Goal: Book appointment/travel/reservation

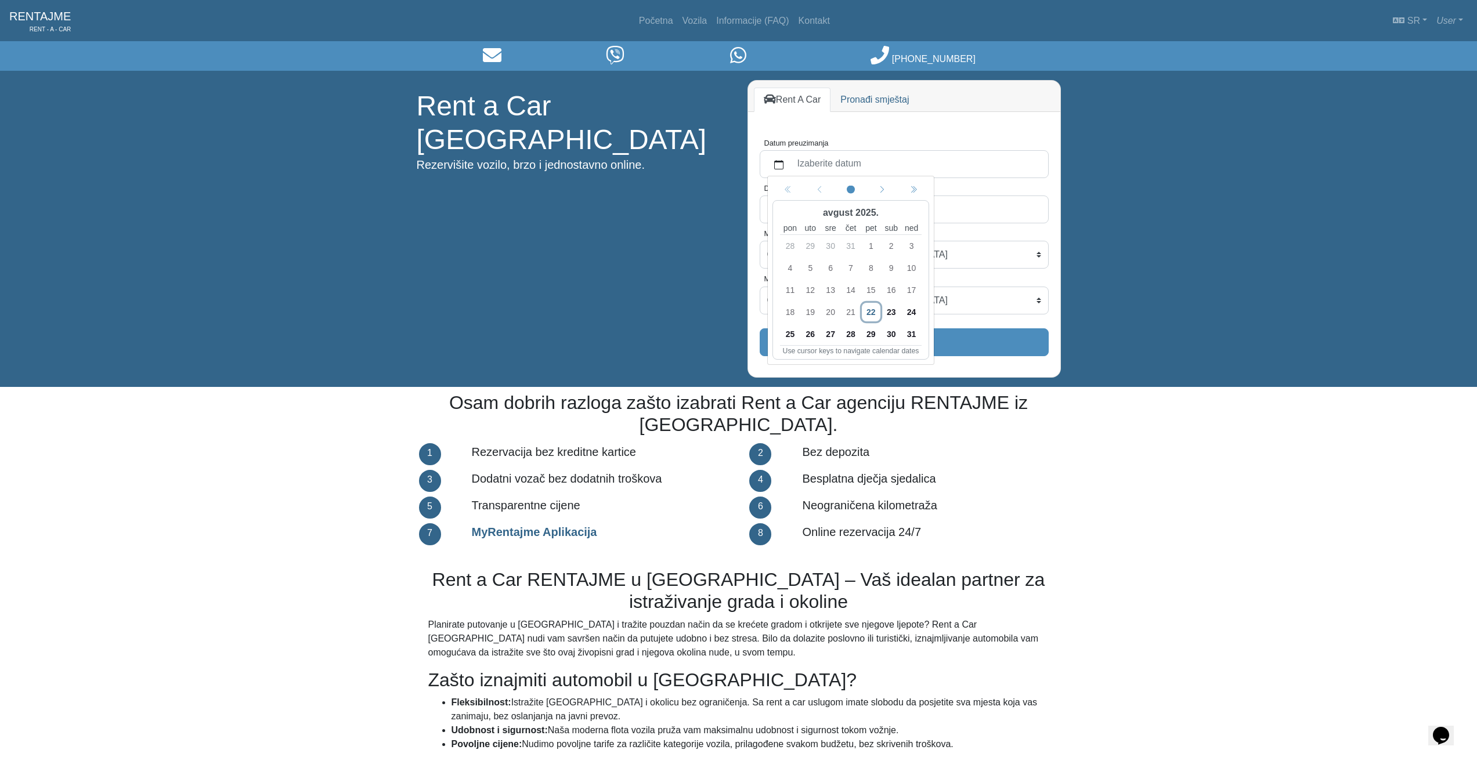
click at [793, 333] on span "25" at bounding box center [790, 334] width 19 height 19
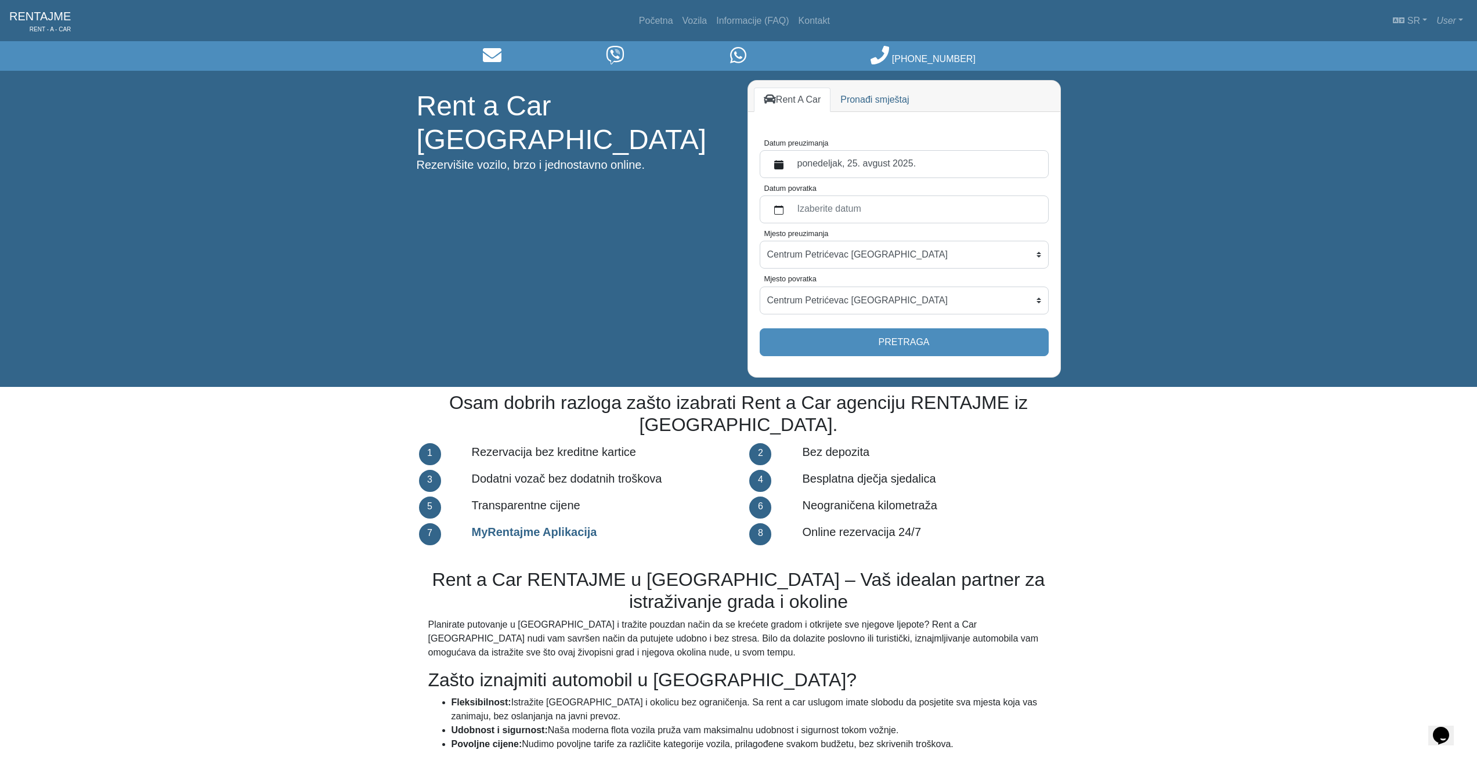
click at [860, 164] on label "ponedeljak, 25. avgust 2025." at bounding box center [916, 164] width 251 height 21
click at [791, 164] on button "Datum preuzimanja" at bounding box center [778, 164] width 23 height 21
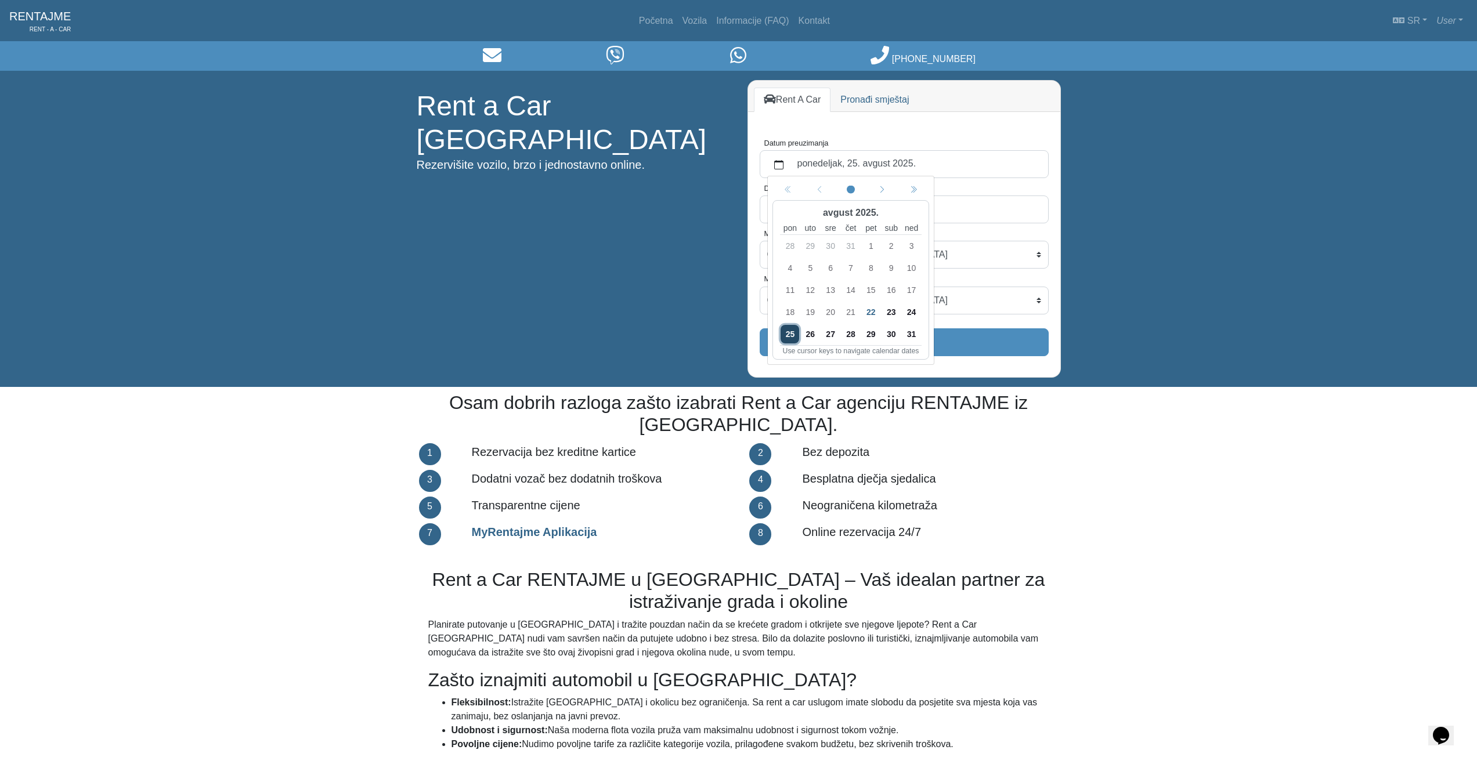
click at [915, 309] on span "24" at bounding box center [911, 312] width 19 height 19
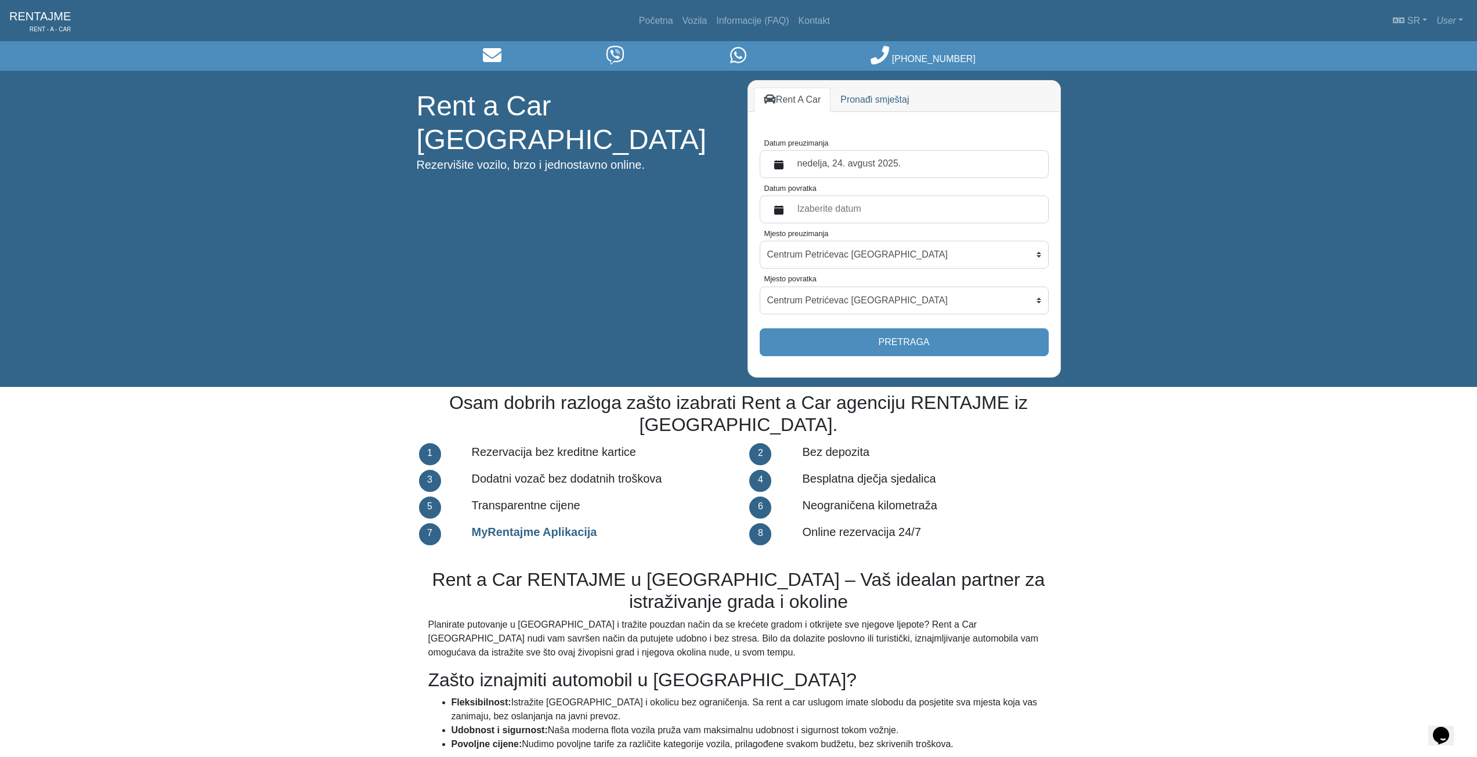
click at [836, 215] on label "Izaberite datum" at bounding box center [916, 209] width 251 height 21
click at [791, 215] on button "Datum povratka" at bounding box center [778, 209] width 23 height 21
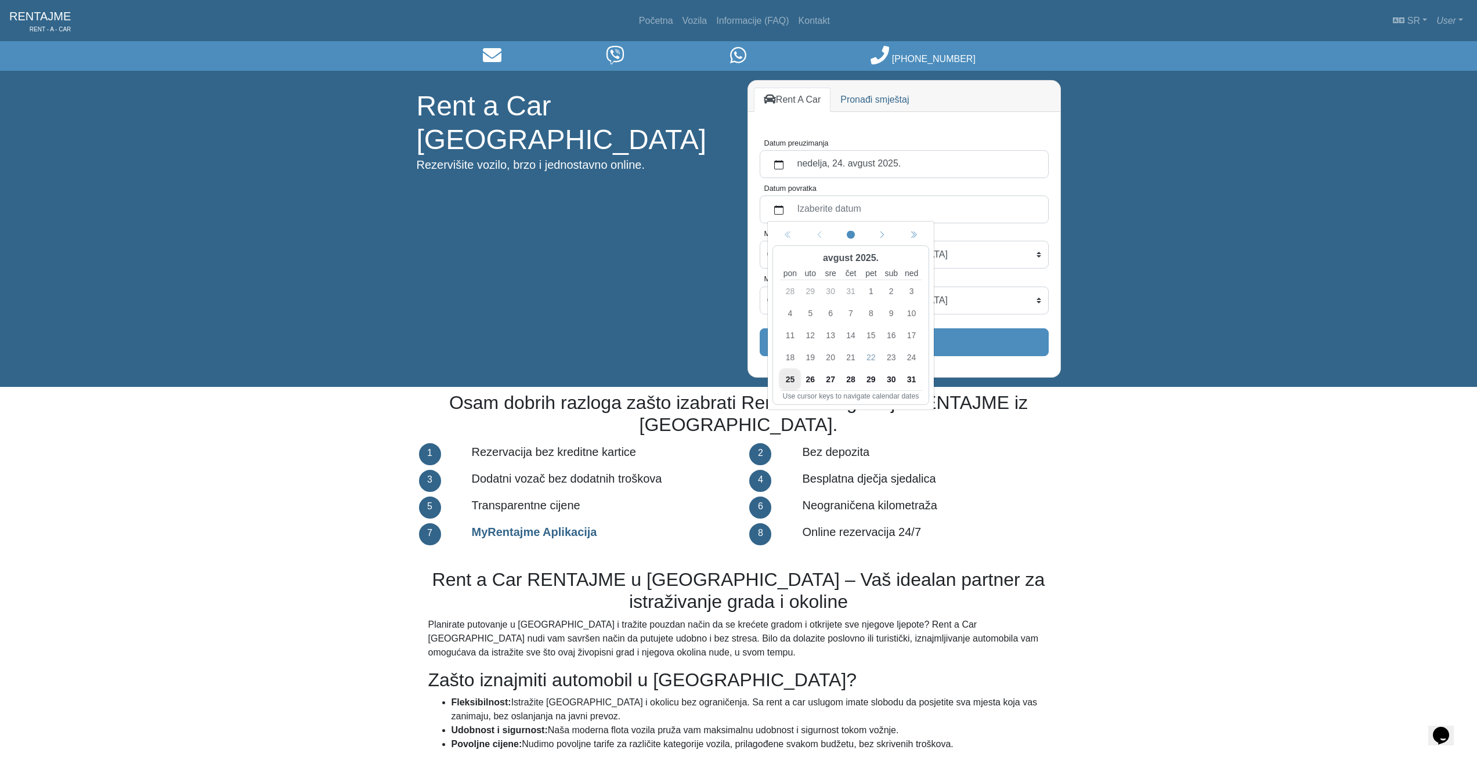
click at [832, 380] on span "27" at bounding box center [830, 379] width 19 height 19
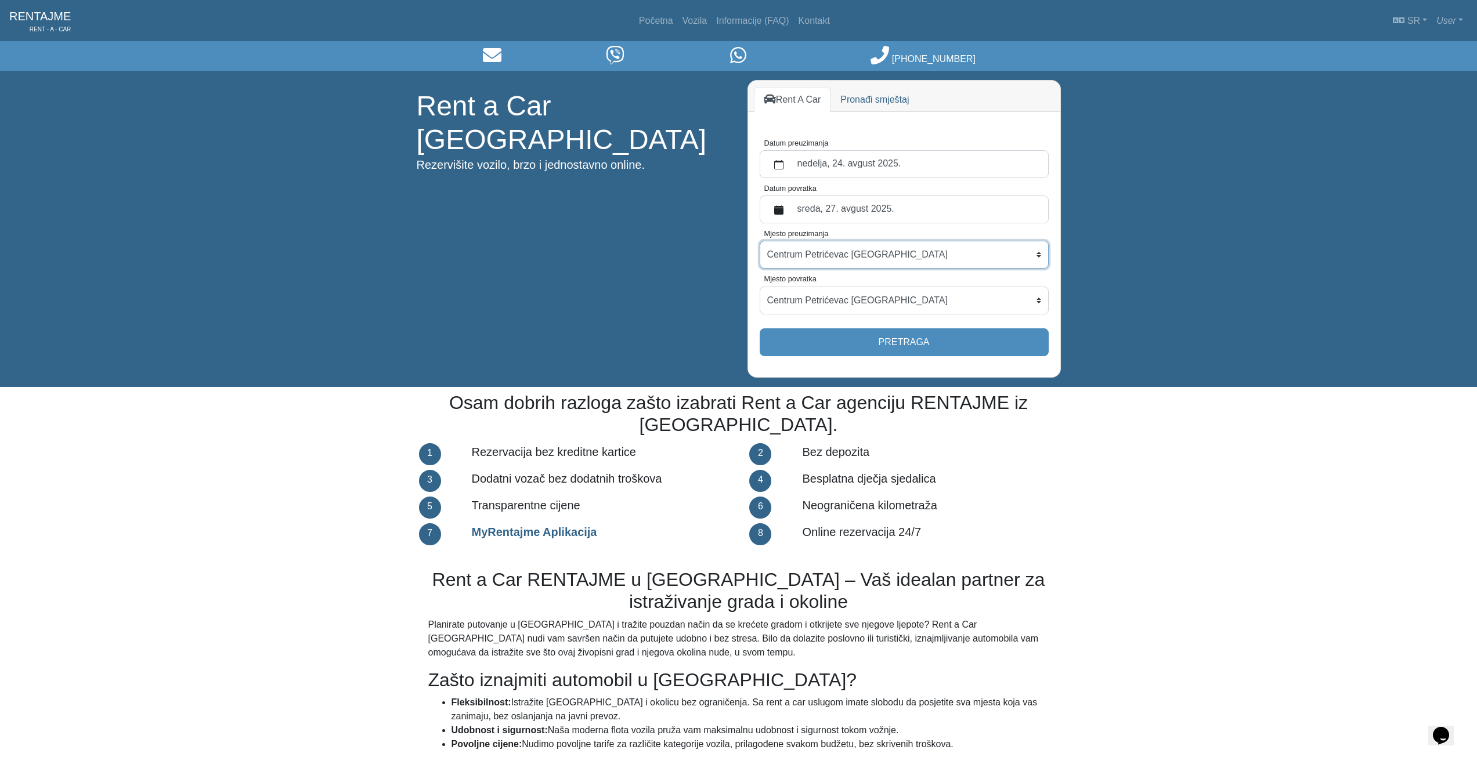
click at [968, 250] on select "Centrum Petrićevac [GEOGRAPHIC_DATA] Po dogovoru ([GEOGRAPHIC_DATA]) [GEOGRAPHI…" at bounding box center [904, 255] width 289 height 28
select select "BanjaLukaPoDogovoru"
click at [760, 241] on select "Centrum Petrićevac [GEOGRAPHIC_DATA] Po dogovoru ([GEOGRAPHIC_DATA]) [GEOGRAPHI…" at bounding box center [904, 255] width 289 height 28
click at [865, 298] on select "Centrum Petrićevac [GEOGRAPHIC_DATA] Po dogovoru ([GEOGRAPHIC_DATA]) [GEOGRAPHI…" at bounding box center [904, 301] width 289 height 28
select select "BanjaLukaPoDogovoru"
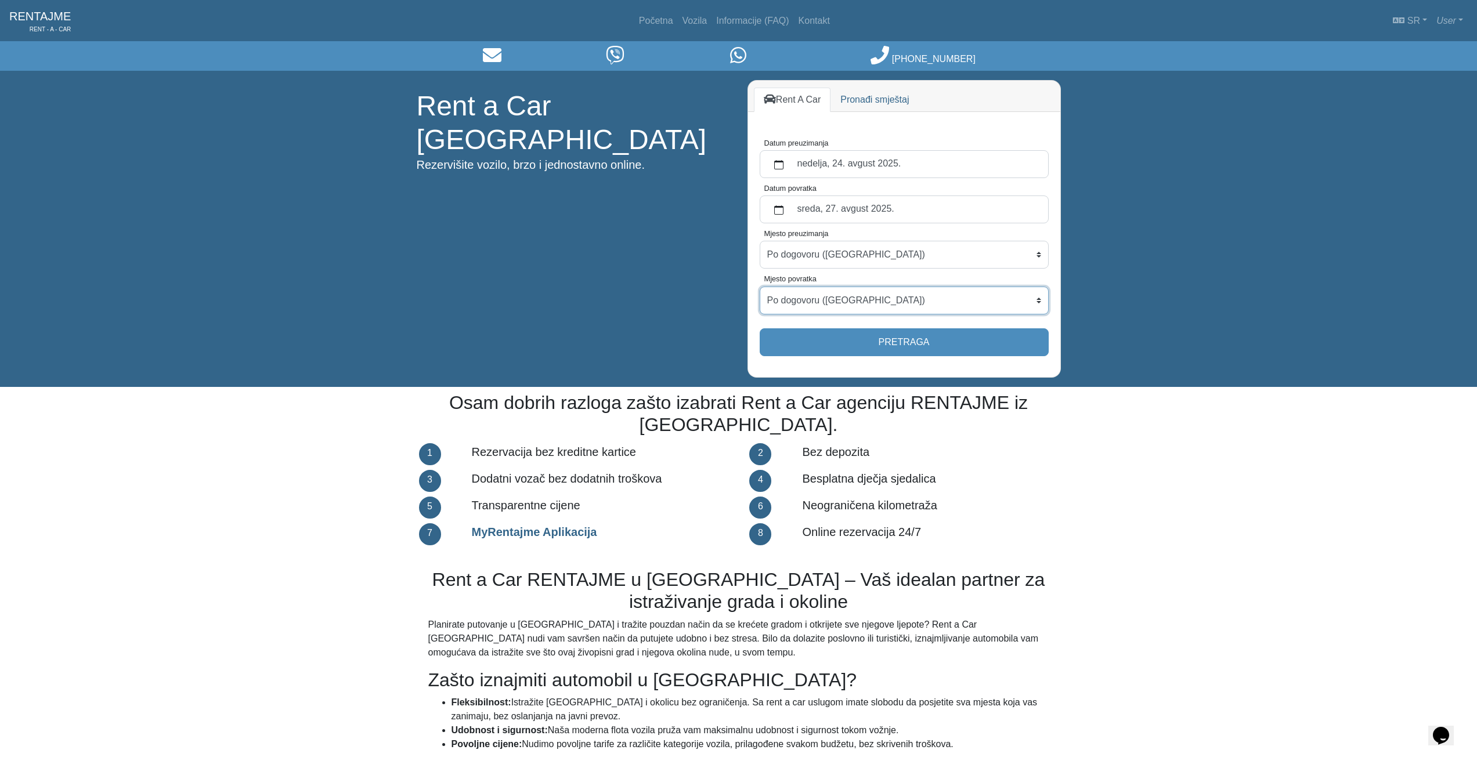
click at [760, 287] on select "Centrum Petrićevac [GEOGRAPHIC_DATA] Po dogovoru ([GEOGRAPHIC_DATA]) [GEOGRAPHI…" at bounding box center [904, 301] width 289 height 28
click at [884, 341] on button "Pretraga" at bounding box center [904, 343] width 289 height 28
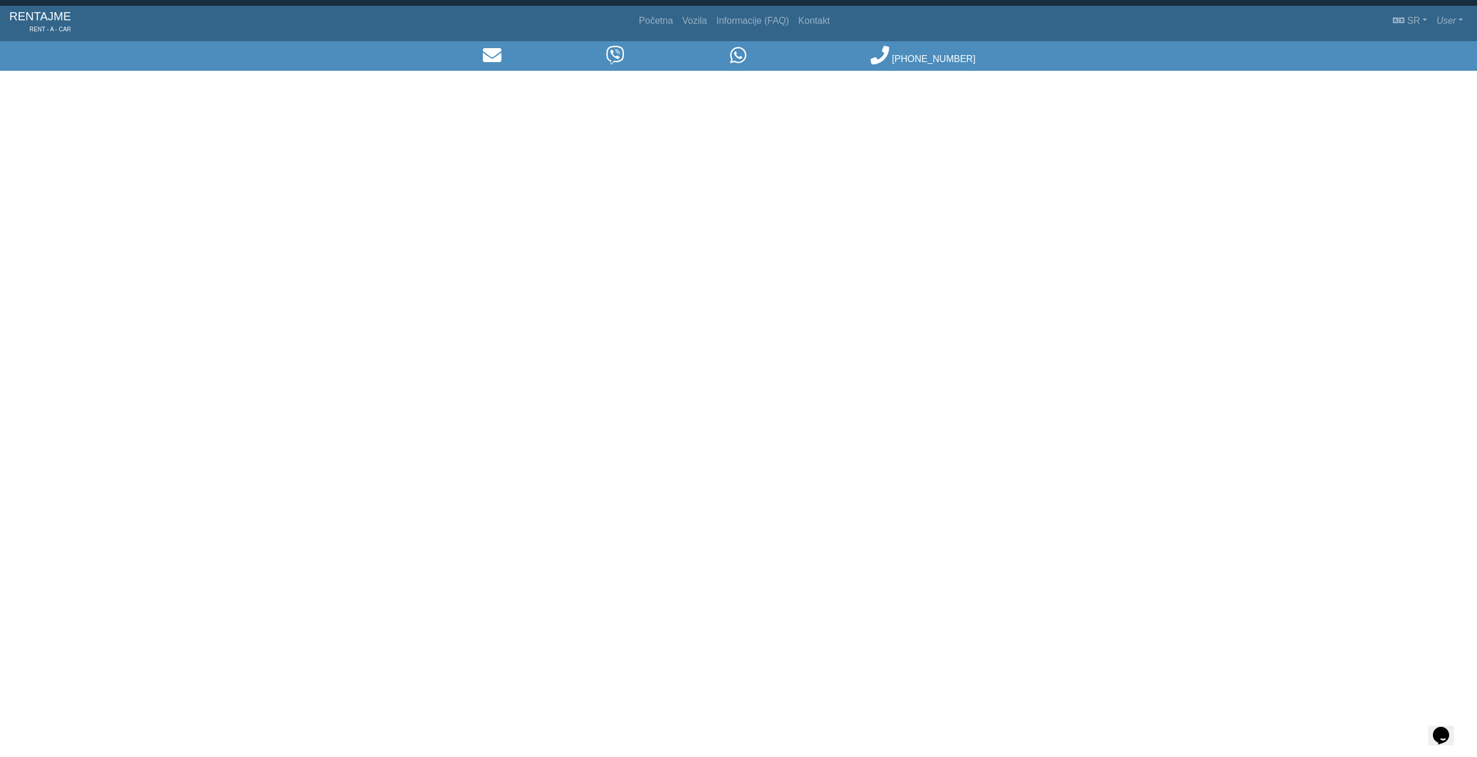
select select "BanjaLukaPoDogovoru"
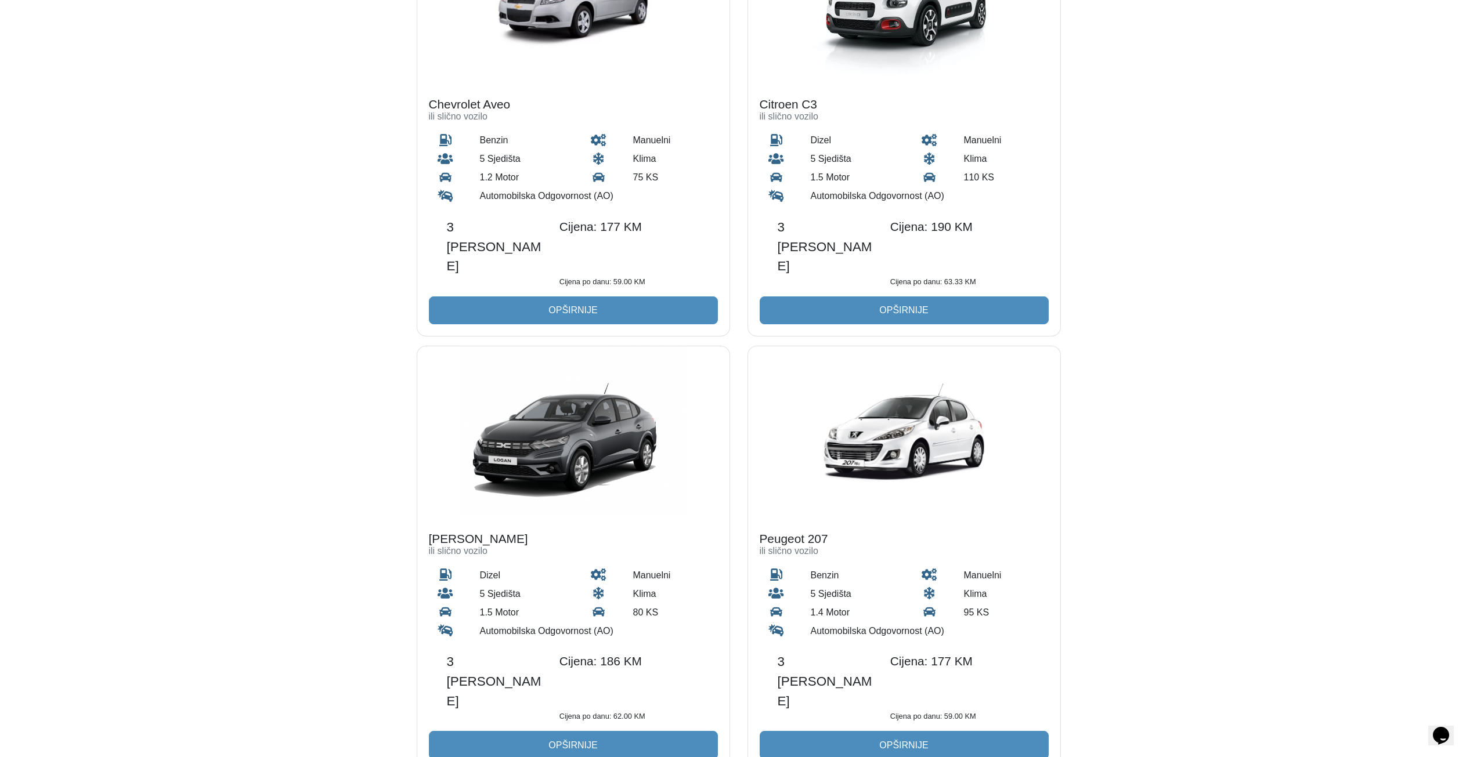
scroll to position [290, 0]
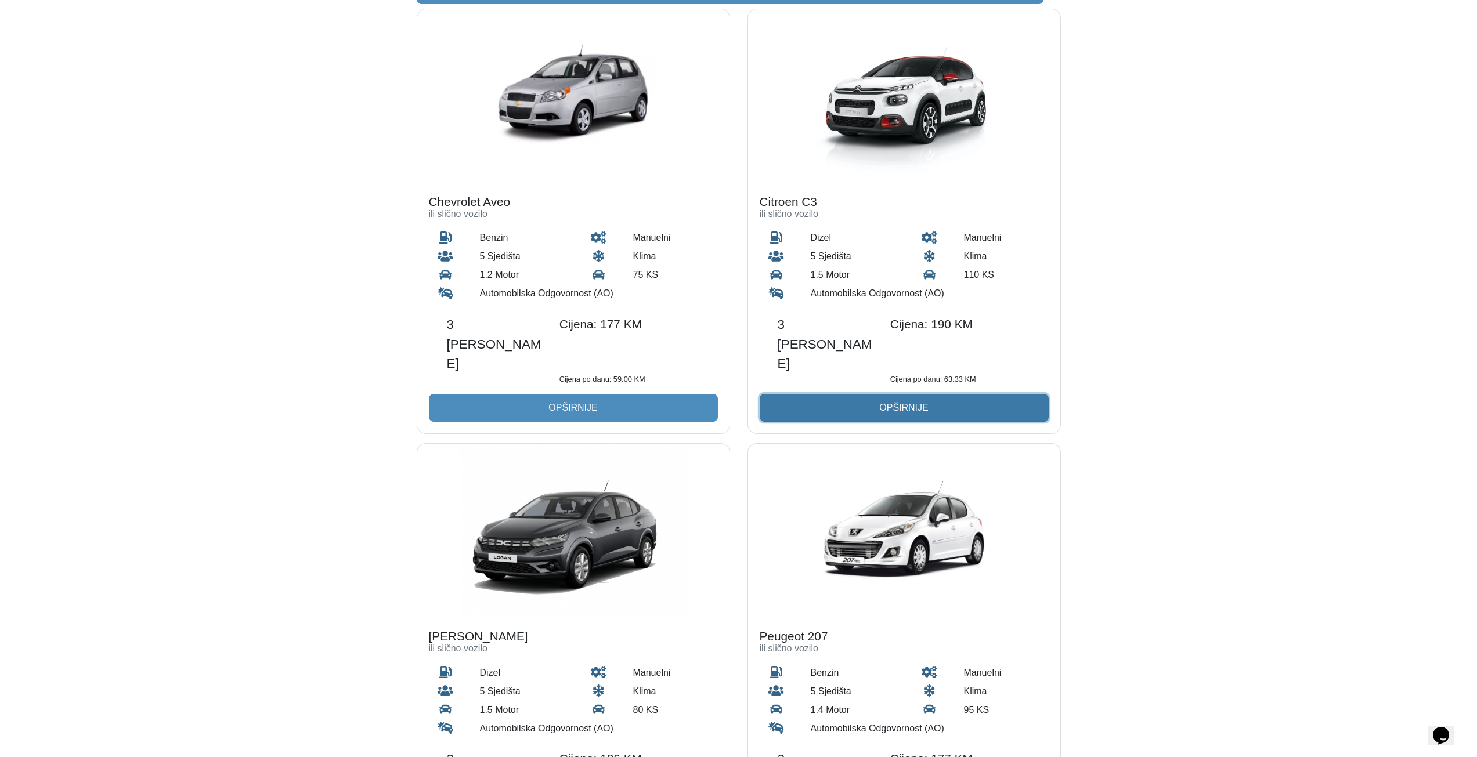
click at [942, 394] on button "Opširnije" at bounding box center [904, 408] width 289 height 28
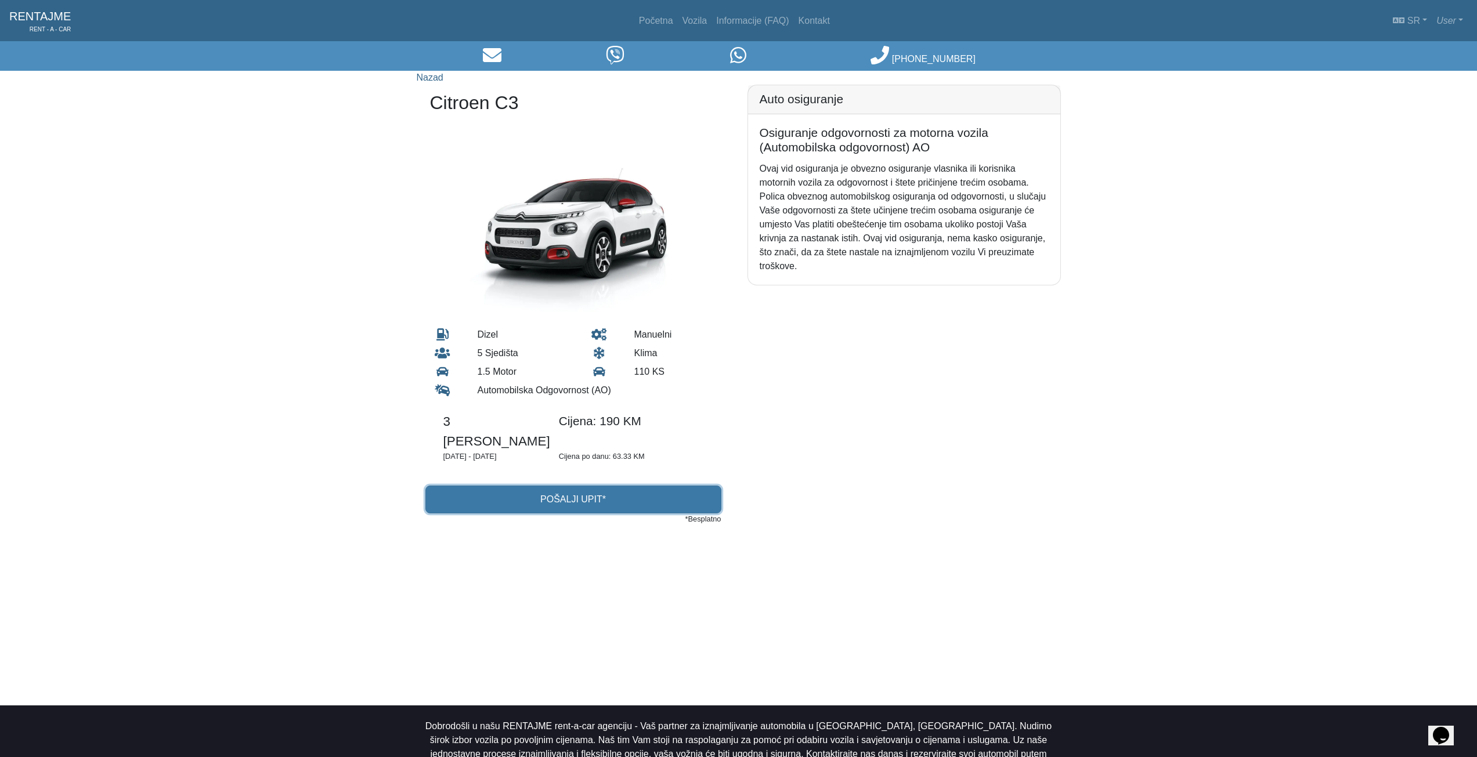
click at [584, 486] on button "Pošalji upit*" at bounding box center [573, 500] width 296 height 28
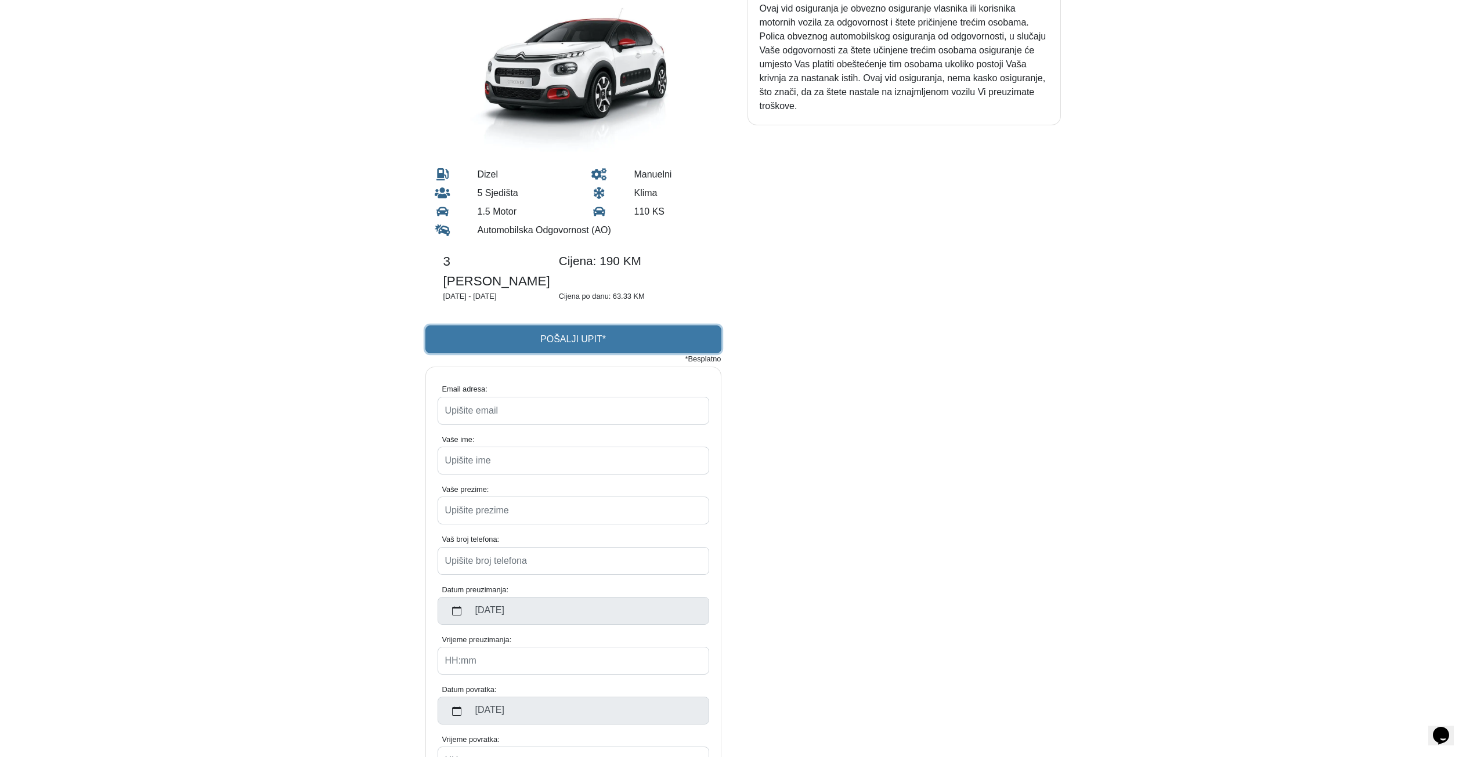
scroll to position [58, 0]
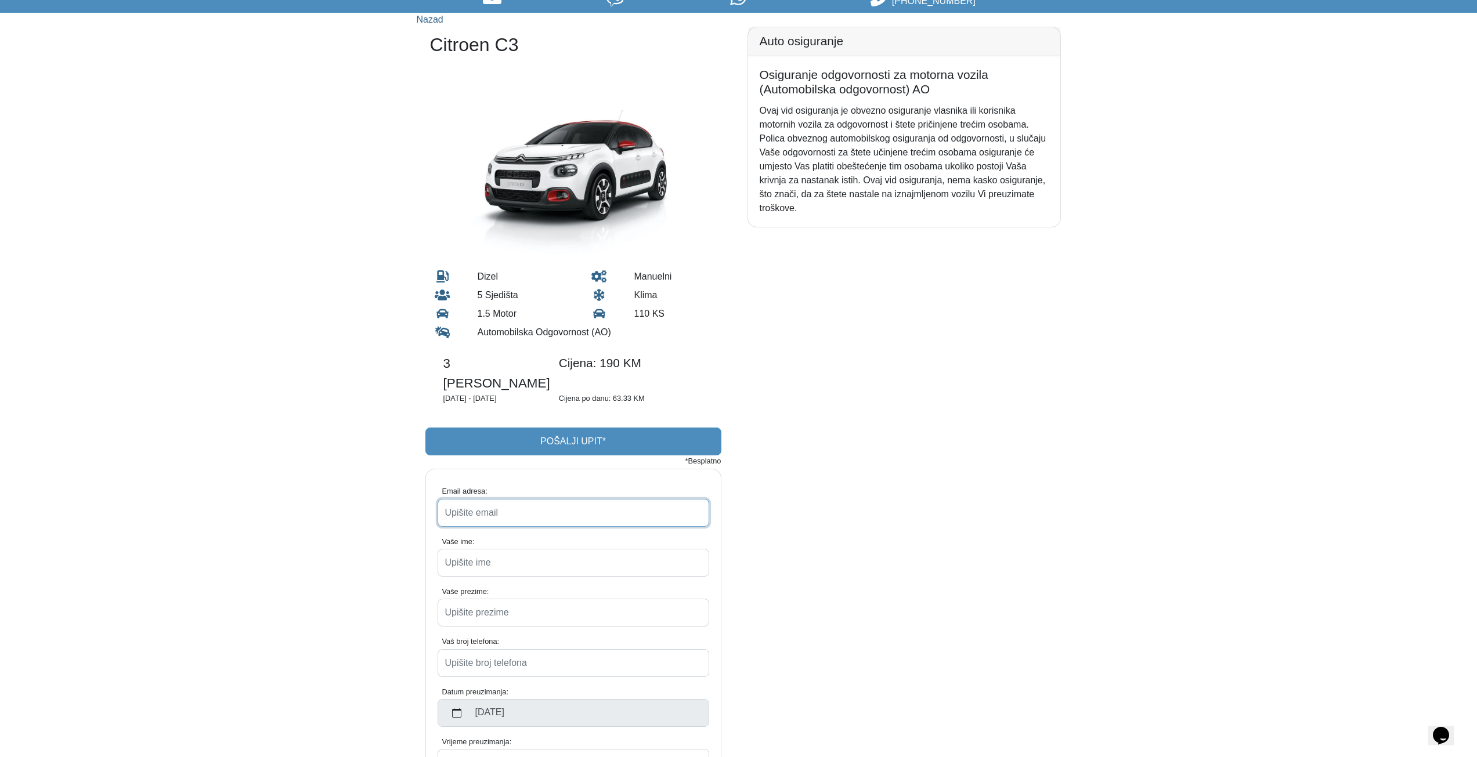
click at [493, 499] on input "Email adresa:" at bounding box center [574, 513] width 272 height 28
type input "[EMAIL_ADDRESS],com"
click at [529, 549] on input "Vaše ime:" at bounding box center [574, 563] width 272 height 28
type input "Vadim"
click at [536, 599] on input "Vaše prezime:" at bounding box center [574, 613] width 272 height 28
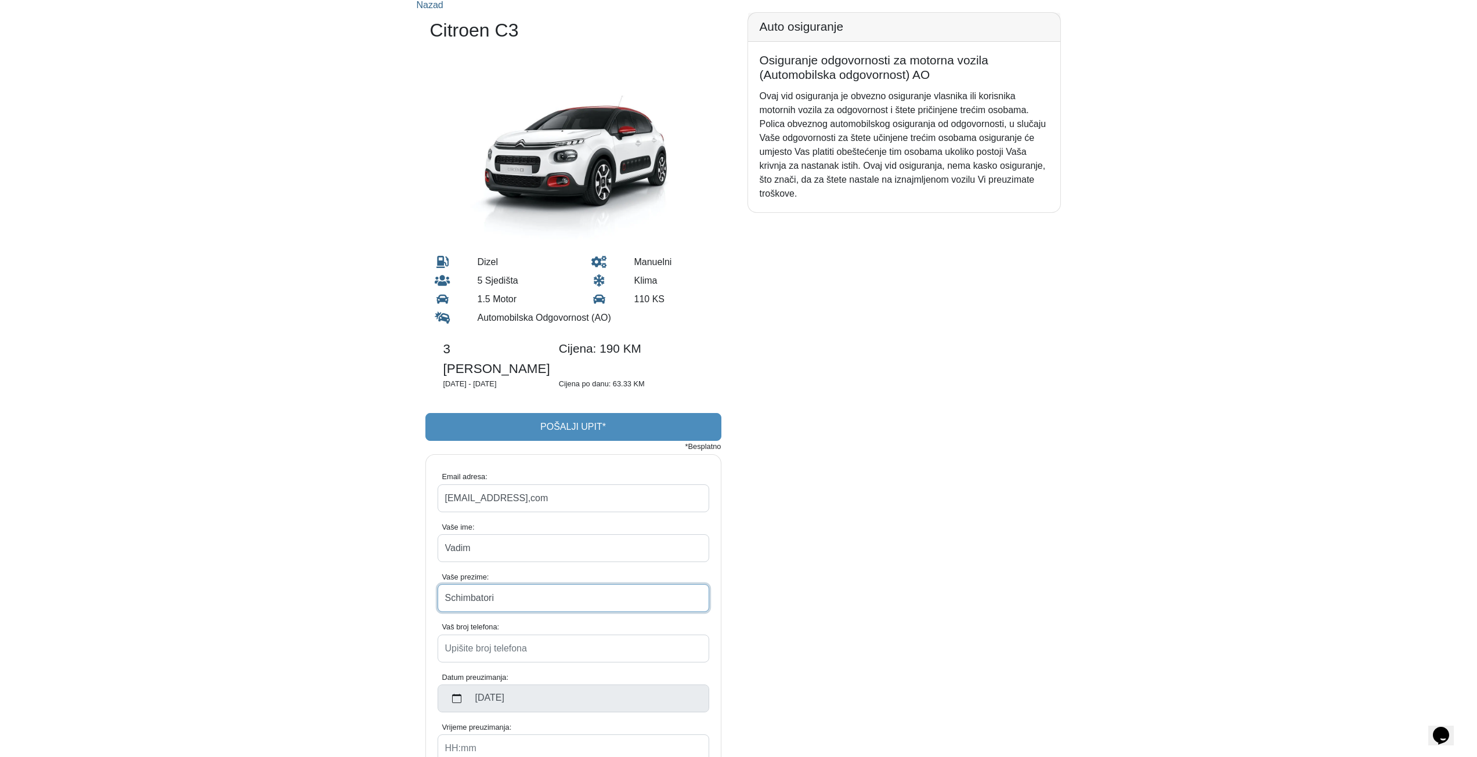
scroll to position [116, 0]
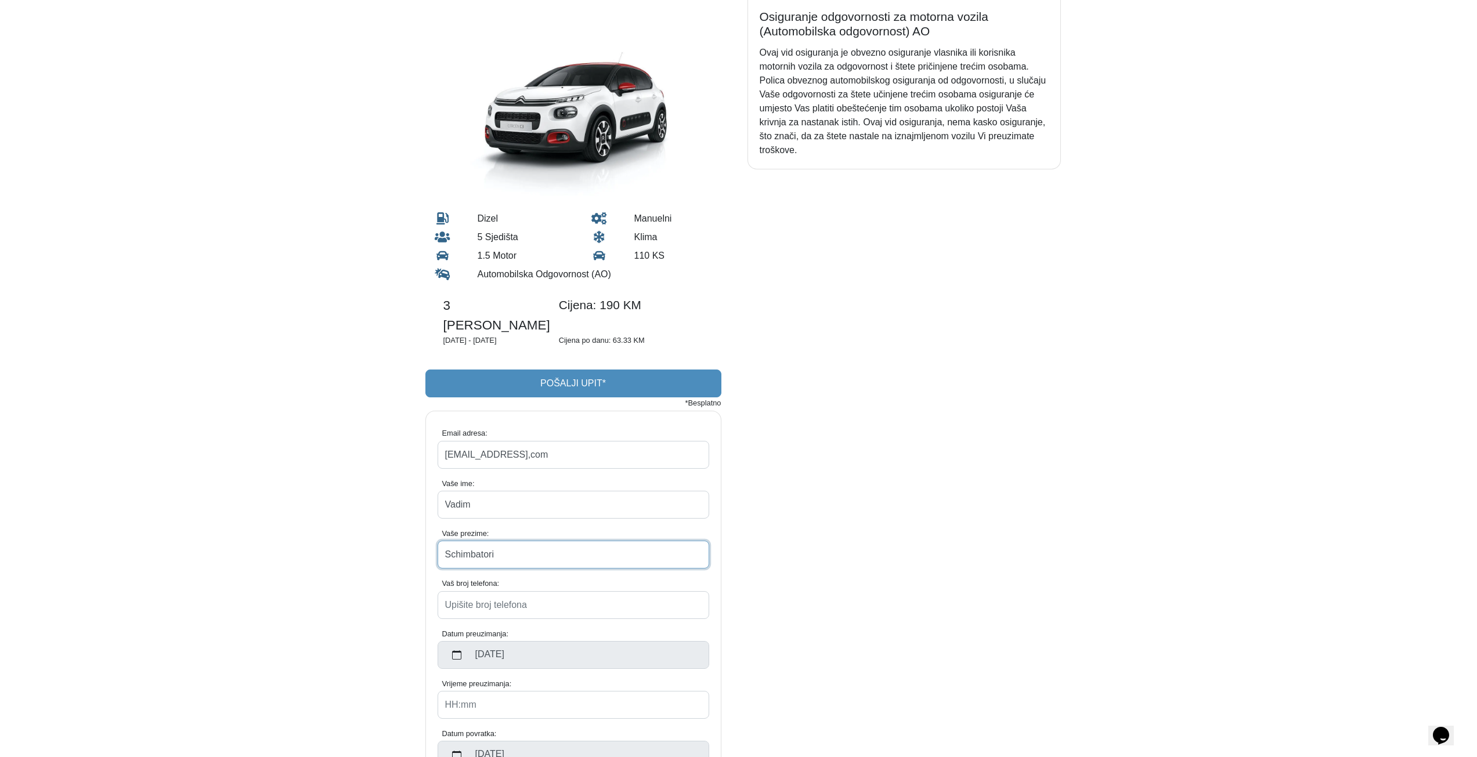
type input "Schimbatori"
click at [553, 591] on input "Vaš broj telefona:" at bounding box center [574, 605] width 272 height 28
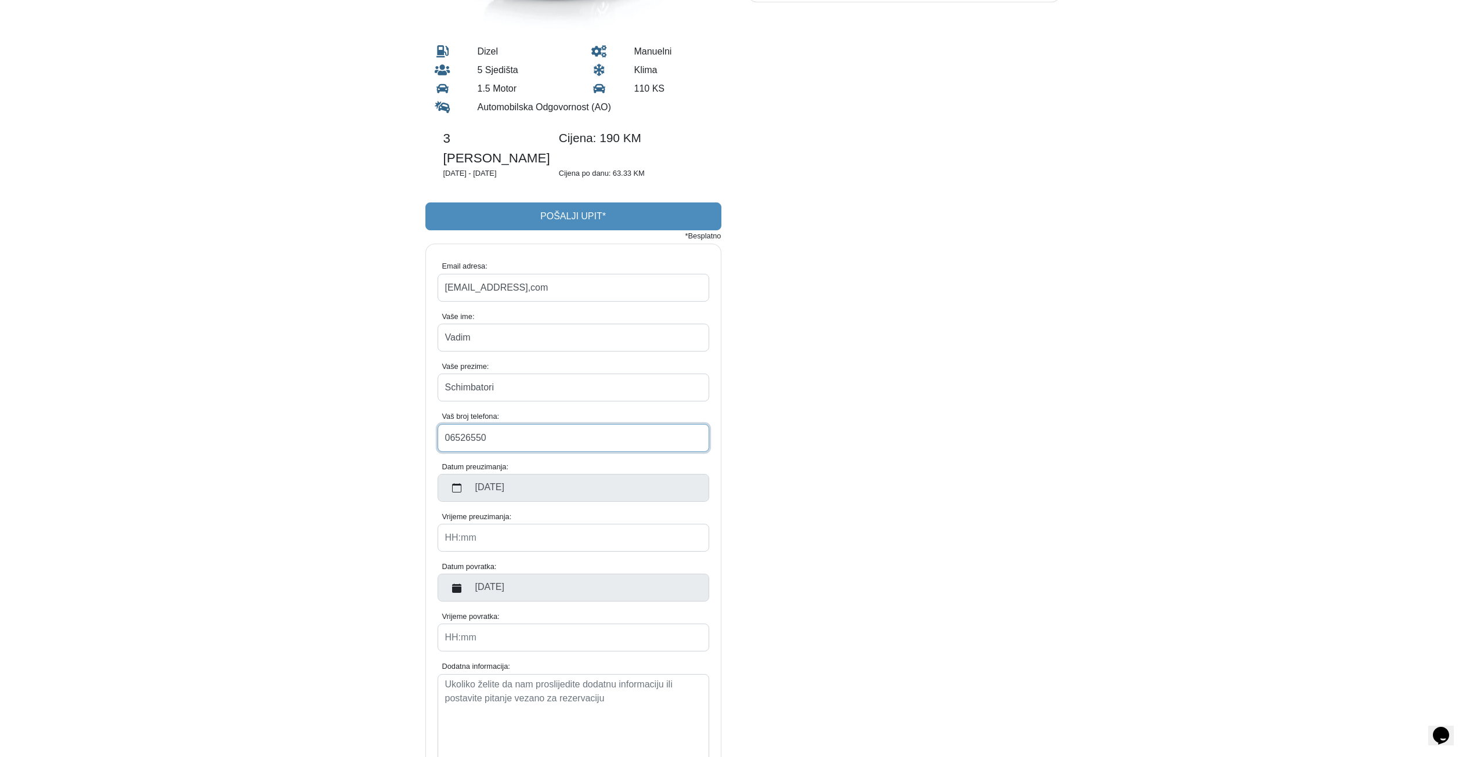
scroll to position [290, 0]
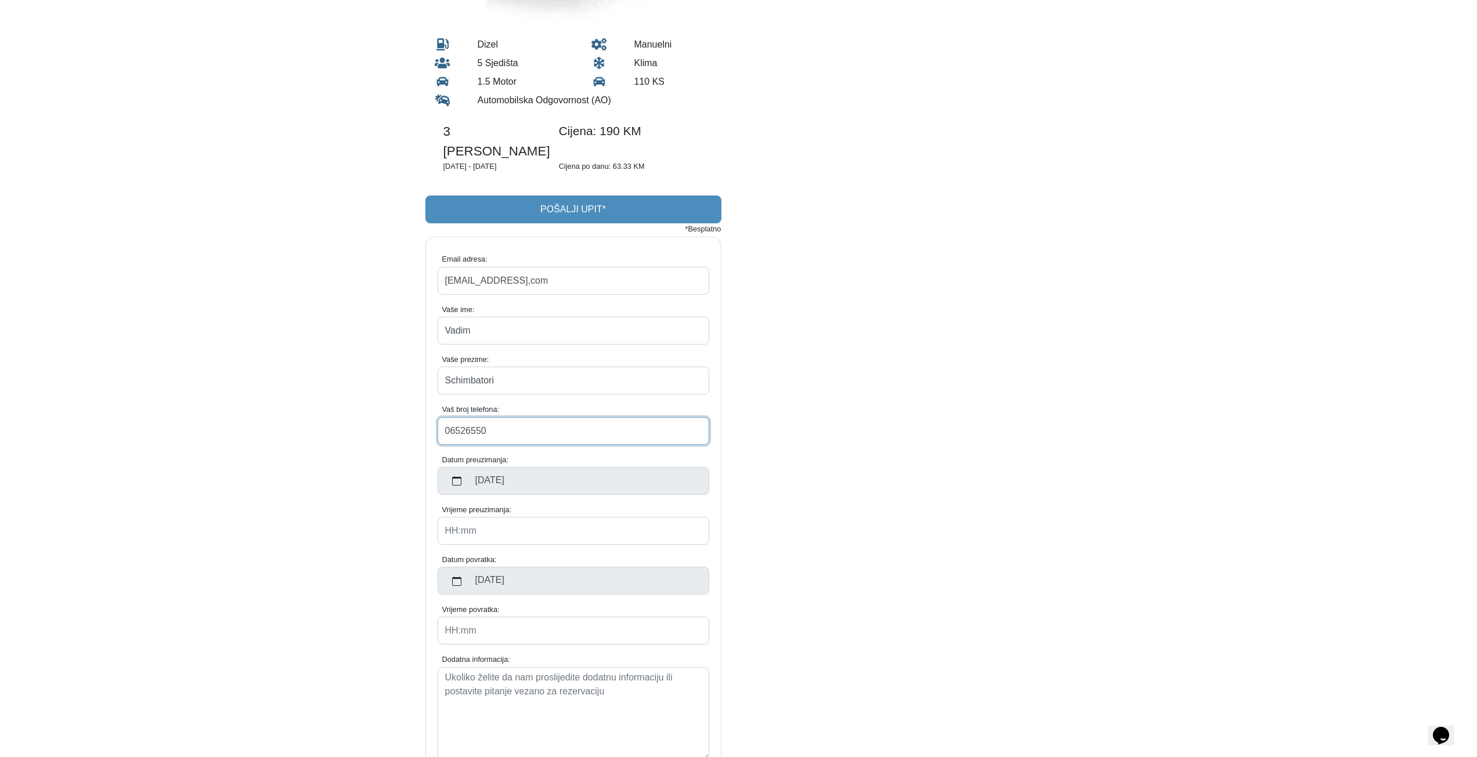
type input "06526550"
click at [550, 517] on input "Vrijeme preuzimanja:" at bounding box center [574, 531] width 272 height 28
click at [593, 604] on label "Vrijeme povratka:" at bounding box center [575, 609] width 267 height 11
click at [593, 617] on input "Vrijeme povratka:" at bounding box center [574, 631] width 272 height 28
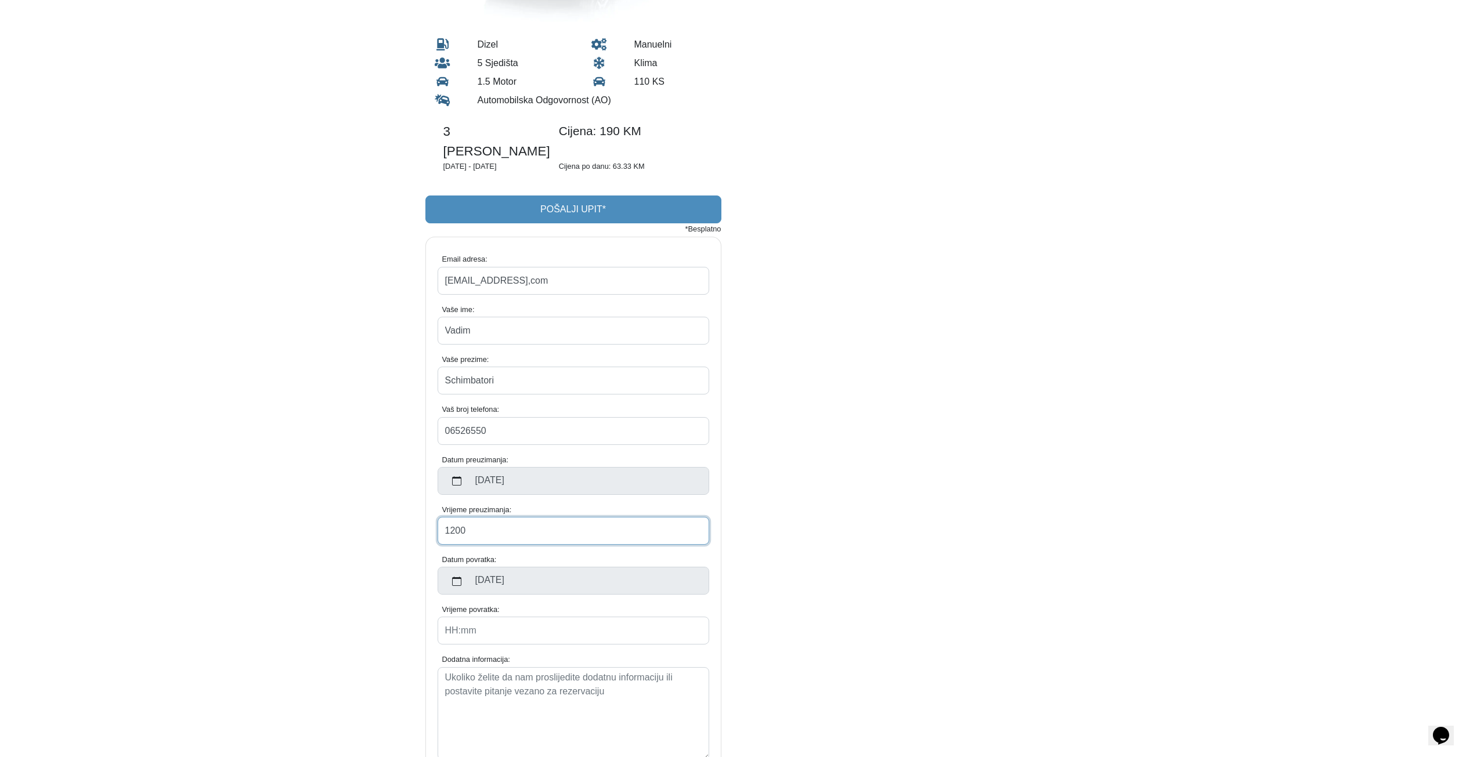
click at [490, 517] on input "1200" at bounding box center [574, 531] width 272 height 28
type input "12:00"
click at [542, 617] on input "Vrijeme povratka:" at bounding box center [574, 631] width 272 height 28
type input "1"
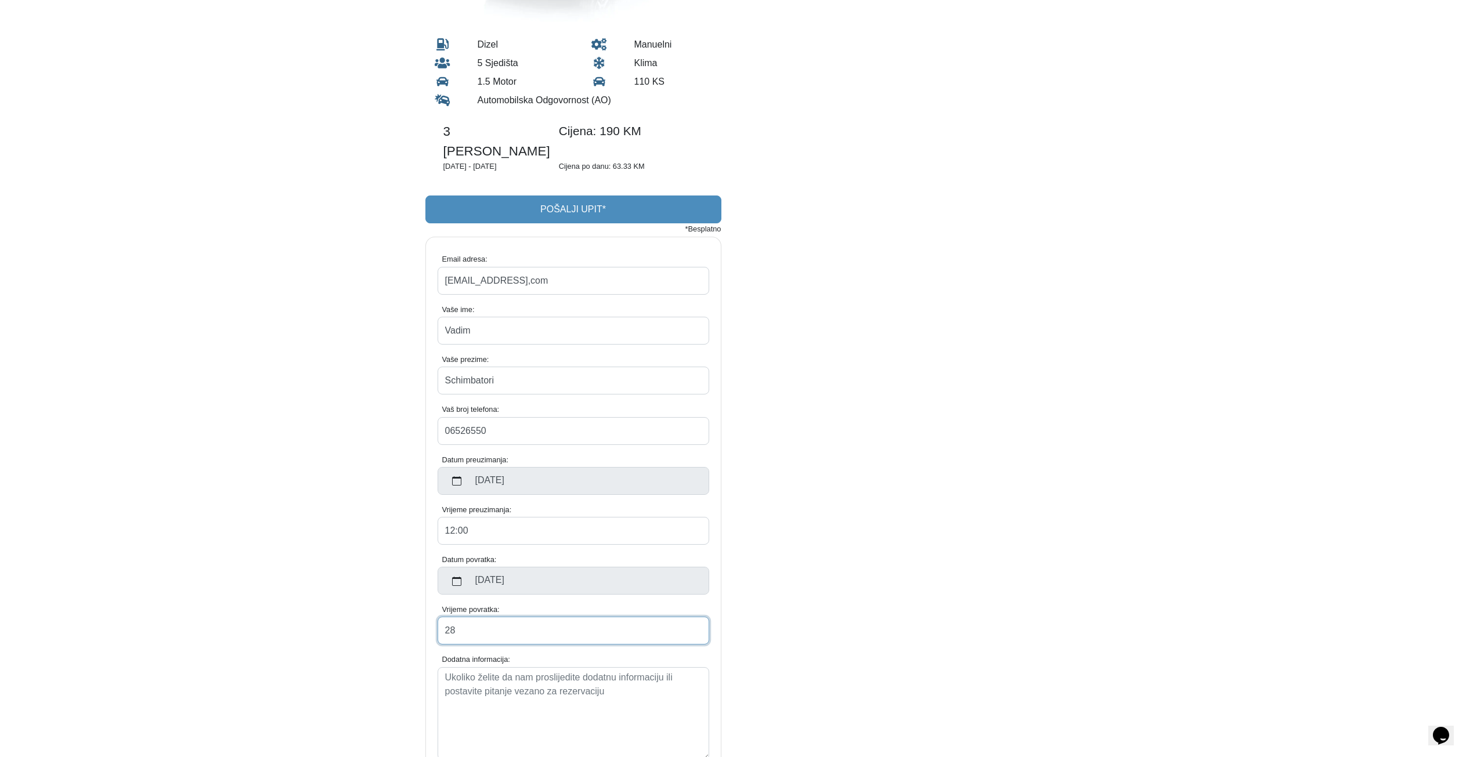
type input "2"
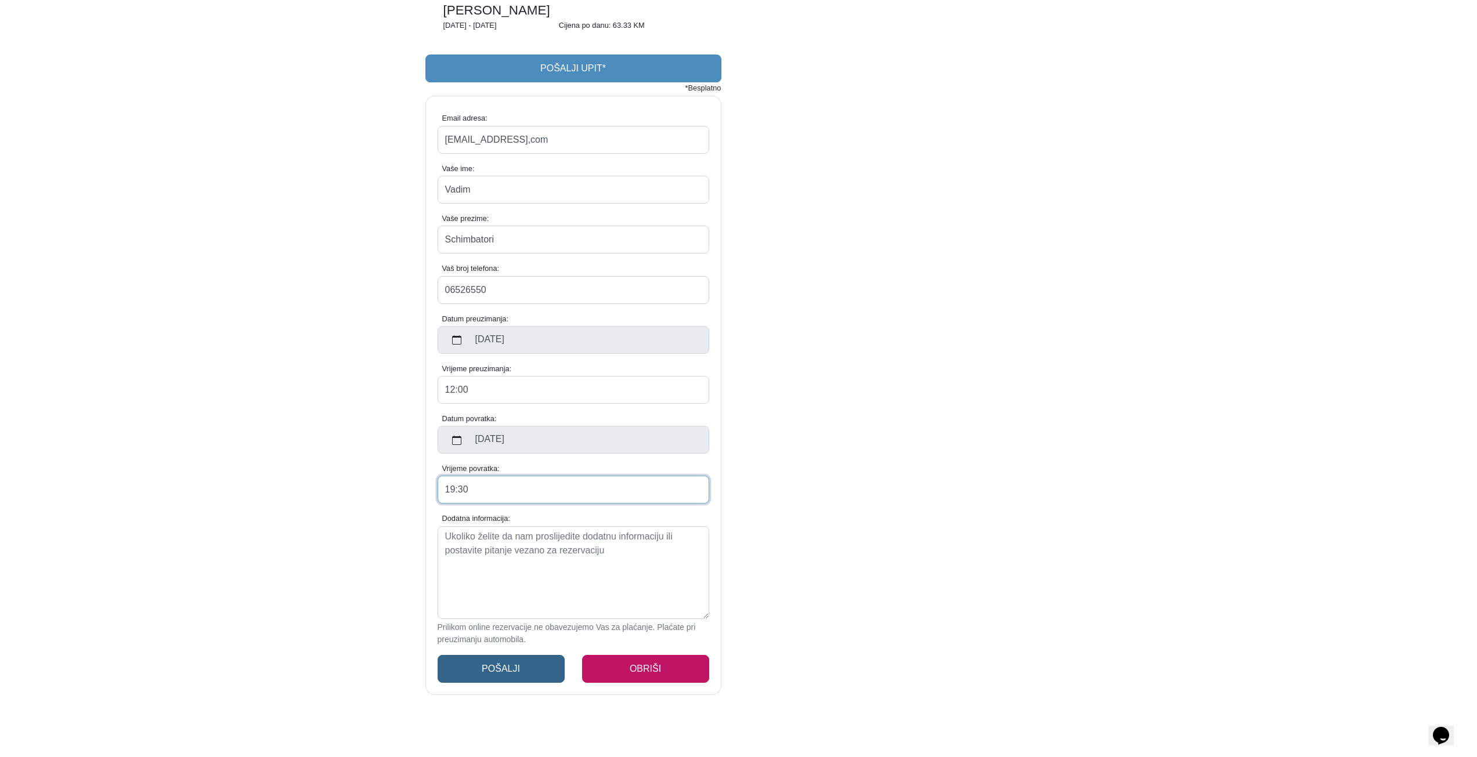
scroll to position [464, 0]
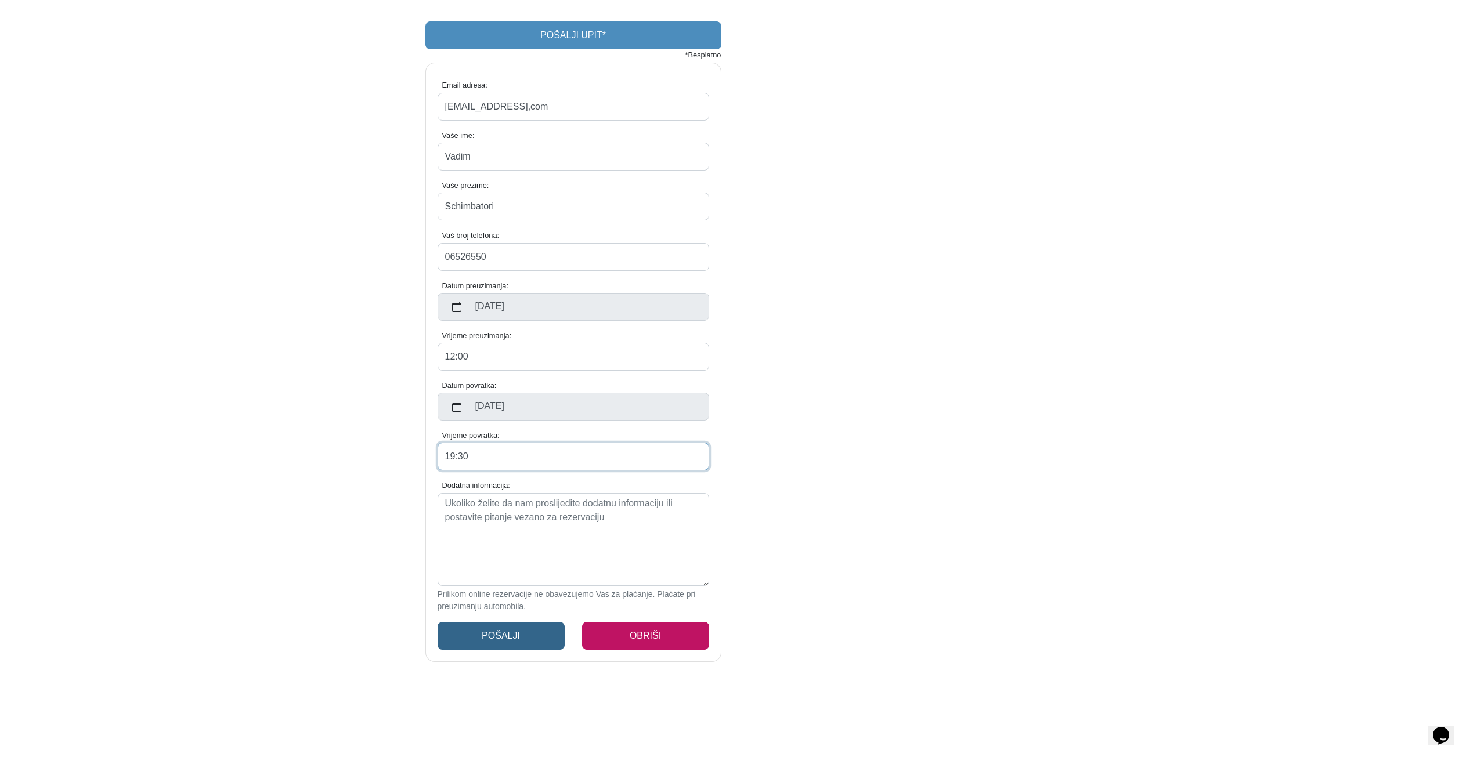
type input "19:30"
click at [651, 519] on textarea "Dodatna informacija:" at bounding box center [574, 539] width 272 height 93
drag, startPoint x: 448, startPoint y: 484, endPoint x: 626, endPoint y: 517, distance: 181.1
click at [626, 517] on textarea "Dodatna informacija:" at bounding box center [574, 539] width 272 height 93
click at [606, 504] on textarea "Dodatna informacija:" at bounding box center [574, 539] width 272 height 93
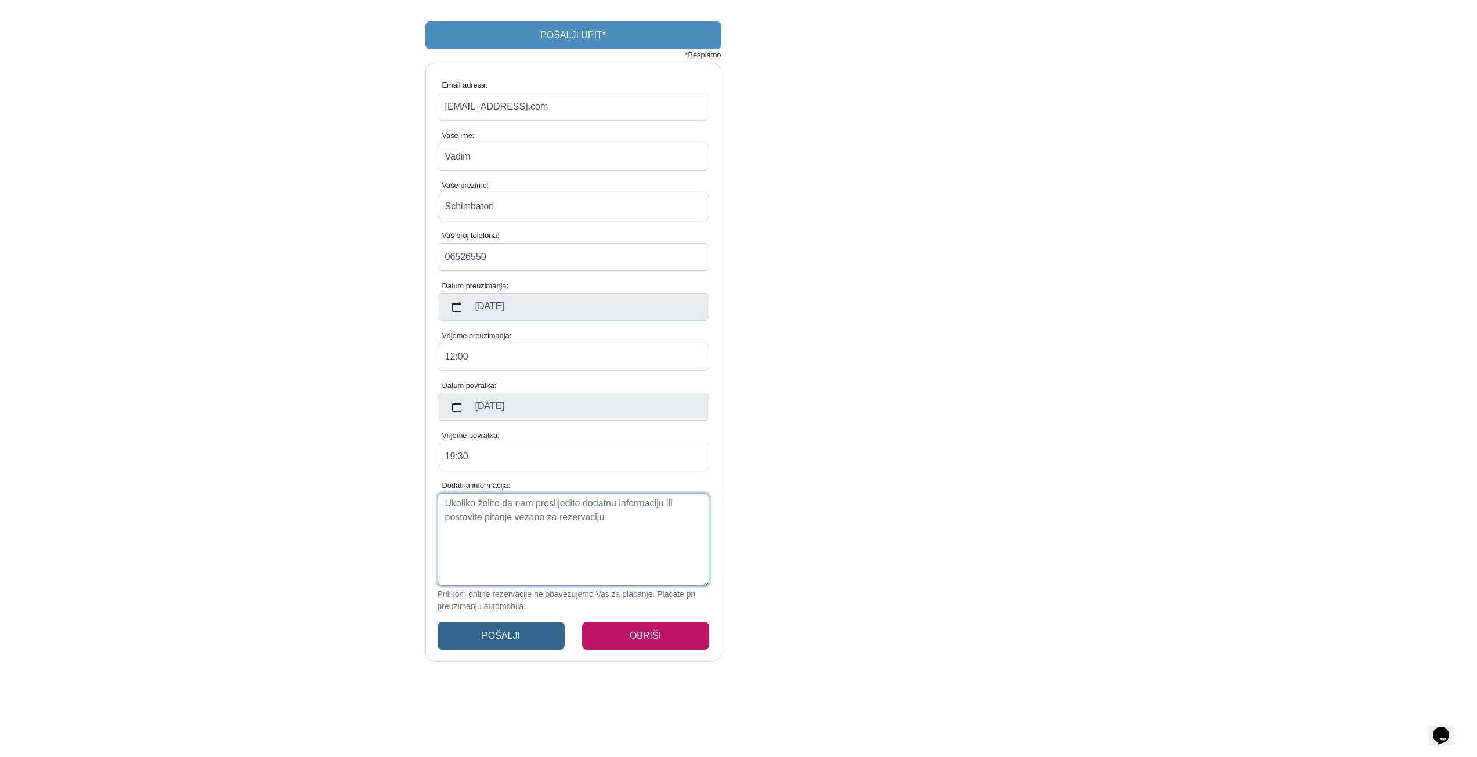
type textarea "p"
click at [471, 499] on textarea "Pozdrav. pottrebmno mi je rentirati auto na 3 dana putujem za BG" at bounding box center [574, 539] width 272 height 93
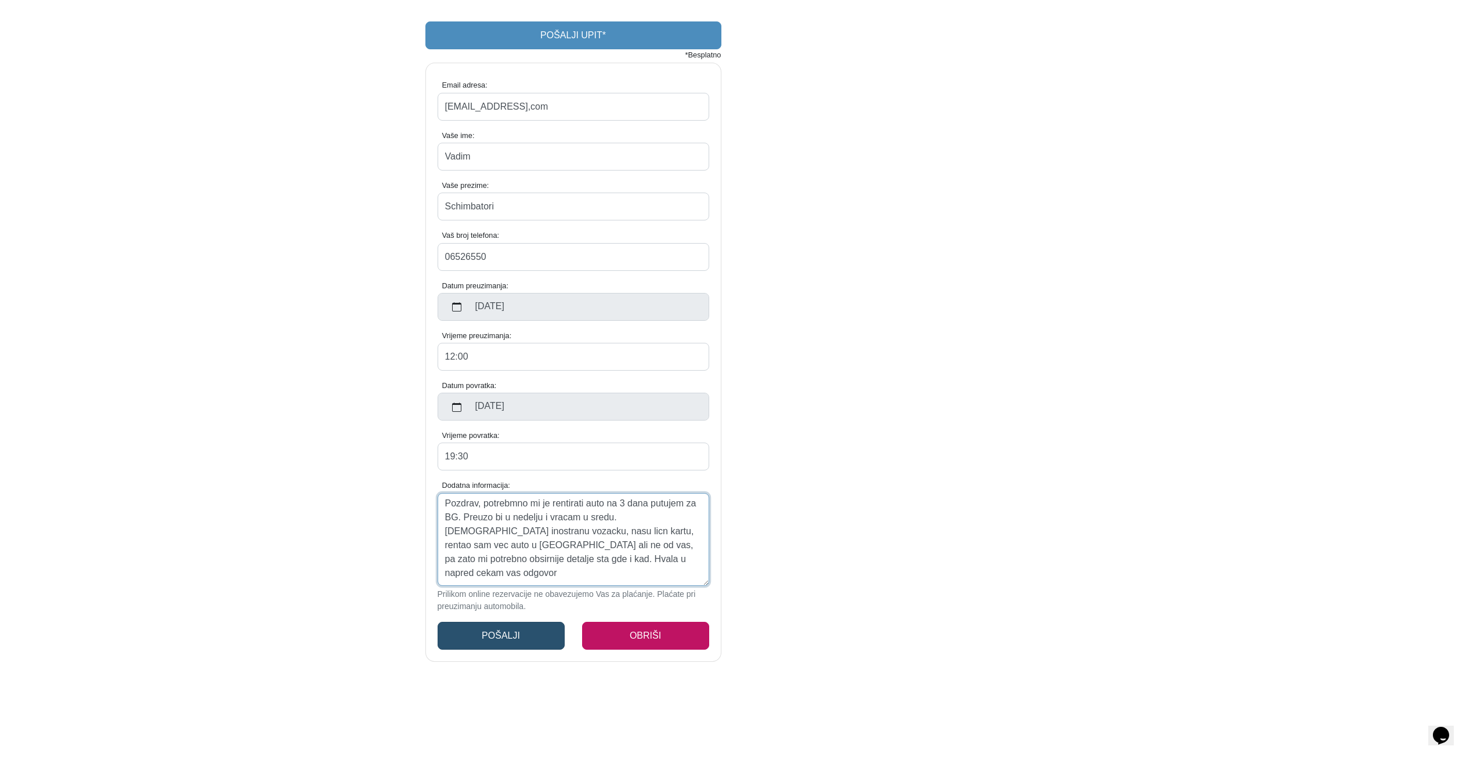
type textarea "Pozdrav, potrebmno mi je rentirati auto na 3 dana putujem za BG. Preuzo bi u ne…"
click at [525, 622] on button "Pošalji" at bounding box center [501, 636] width 127 height 28
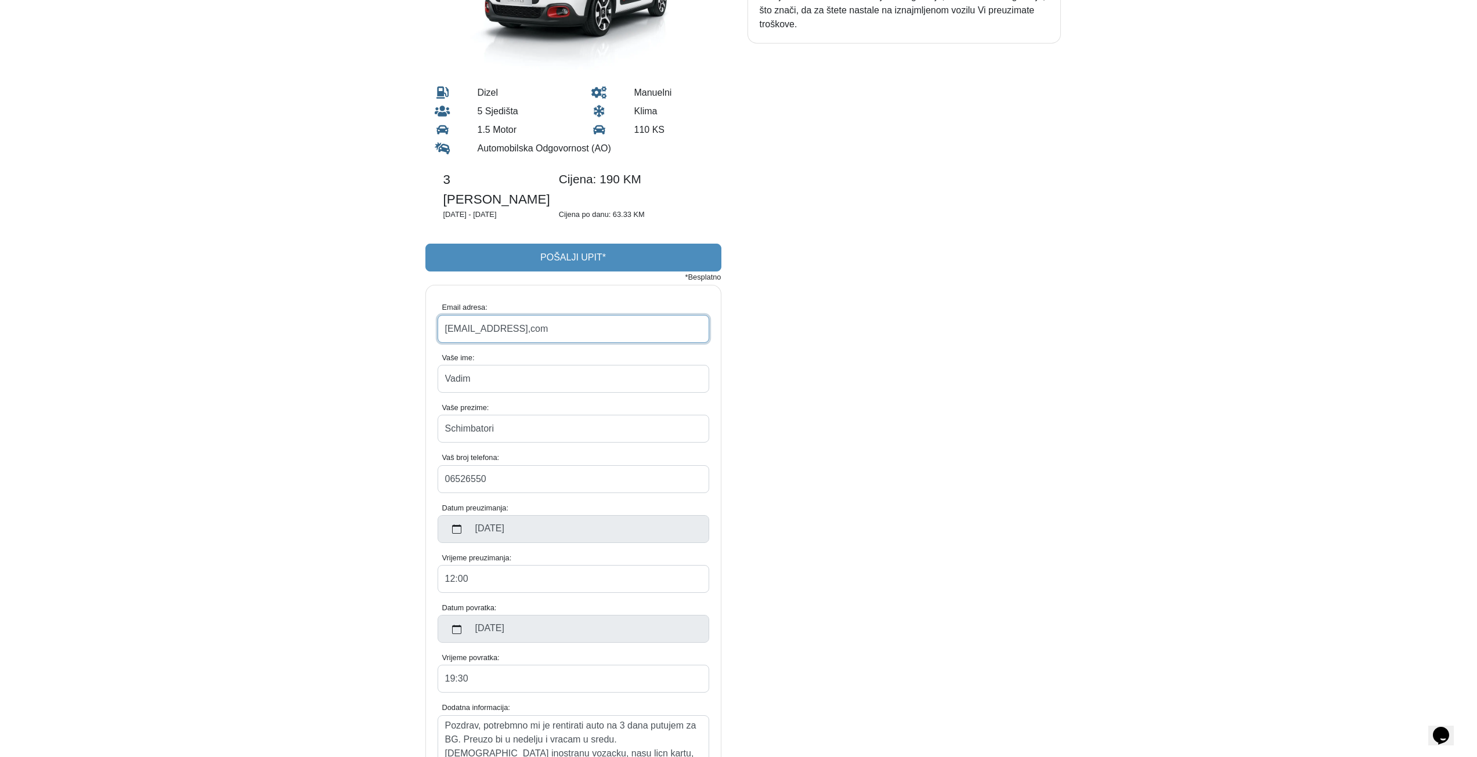
scroll to position [232, 0]
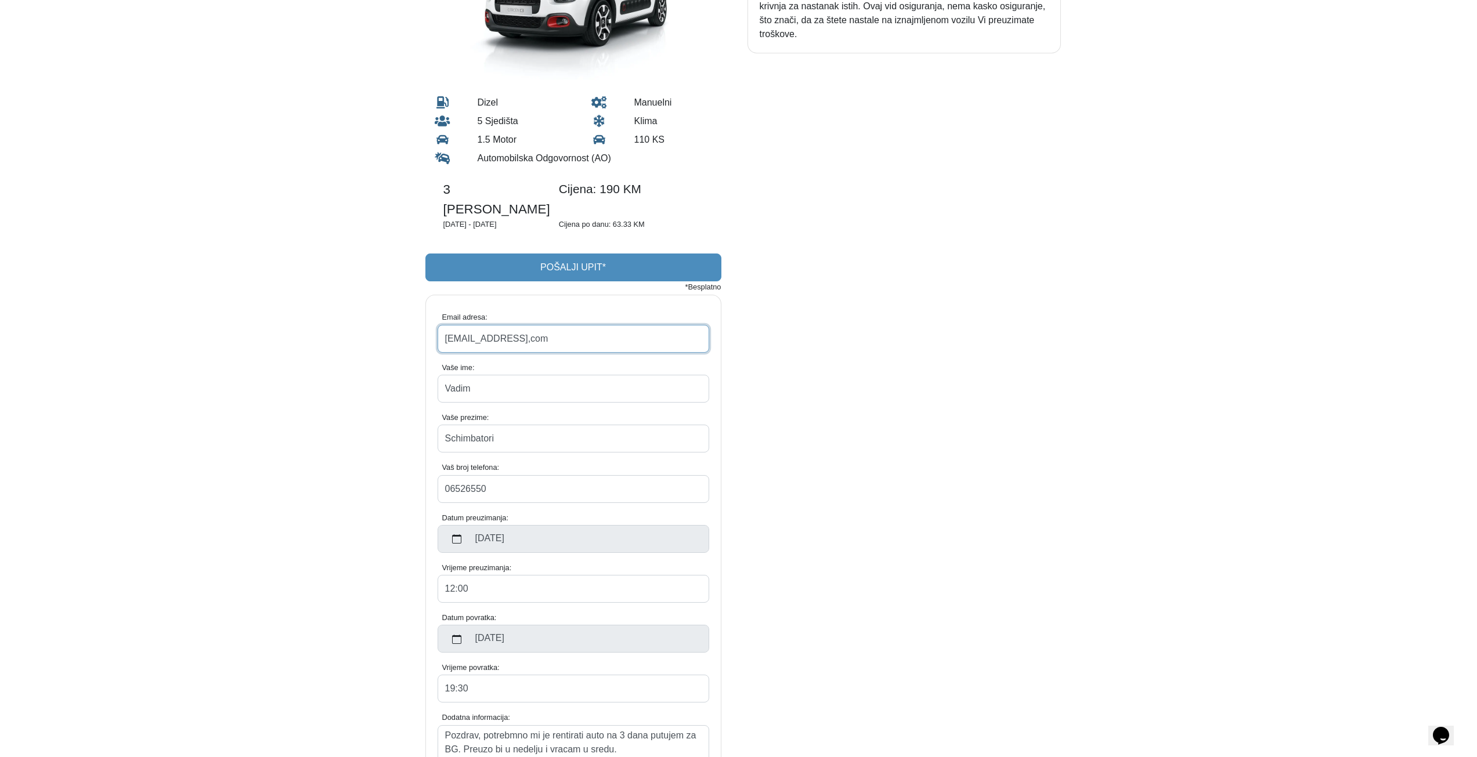
click at [544, 325] on input "[EMAIL_ADDRESS],com" at bounding box center [574, 339] width 272 height 28
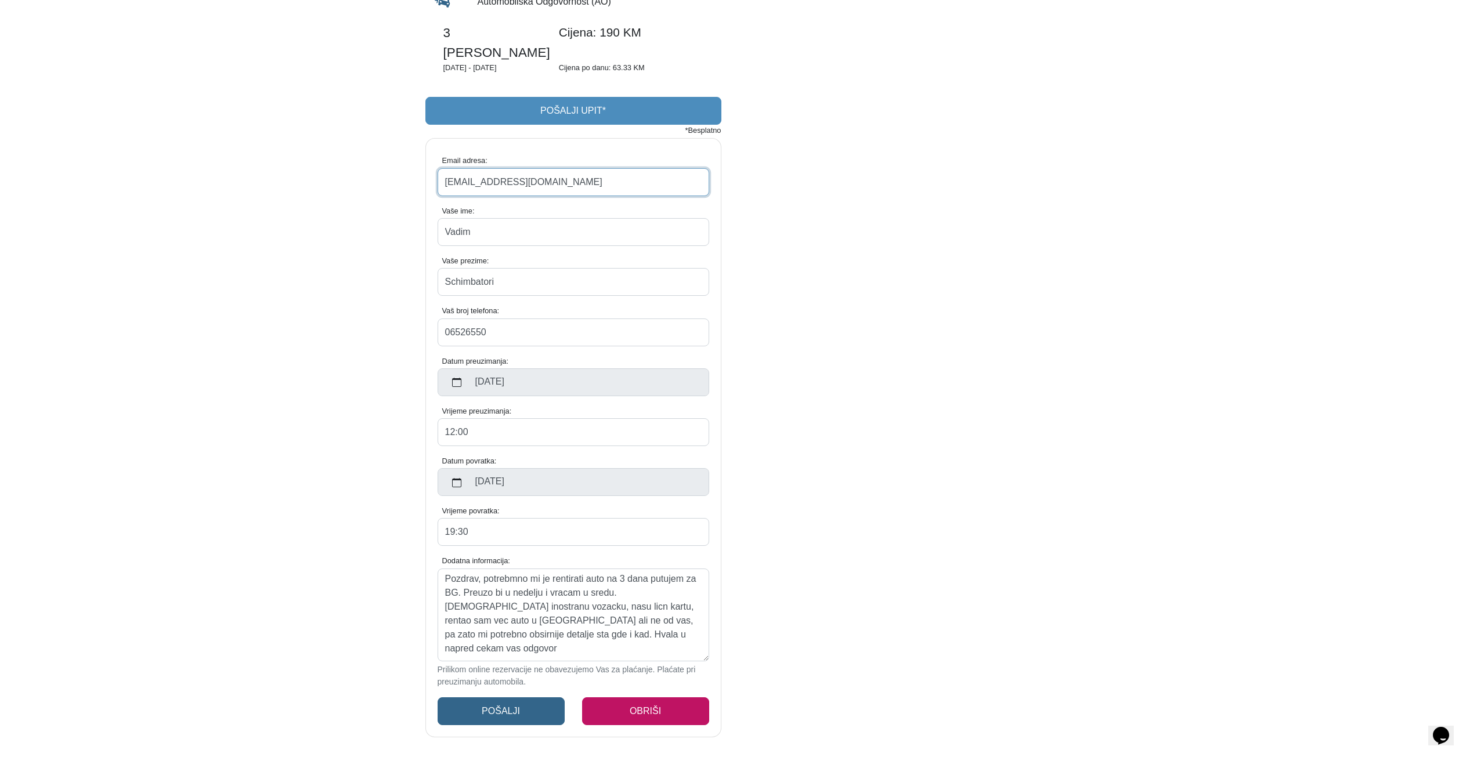
scroll to position [522, 0]
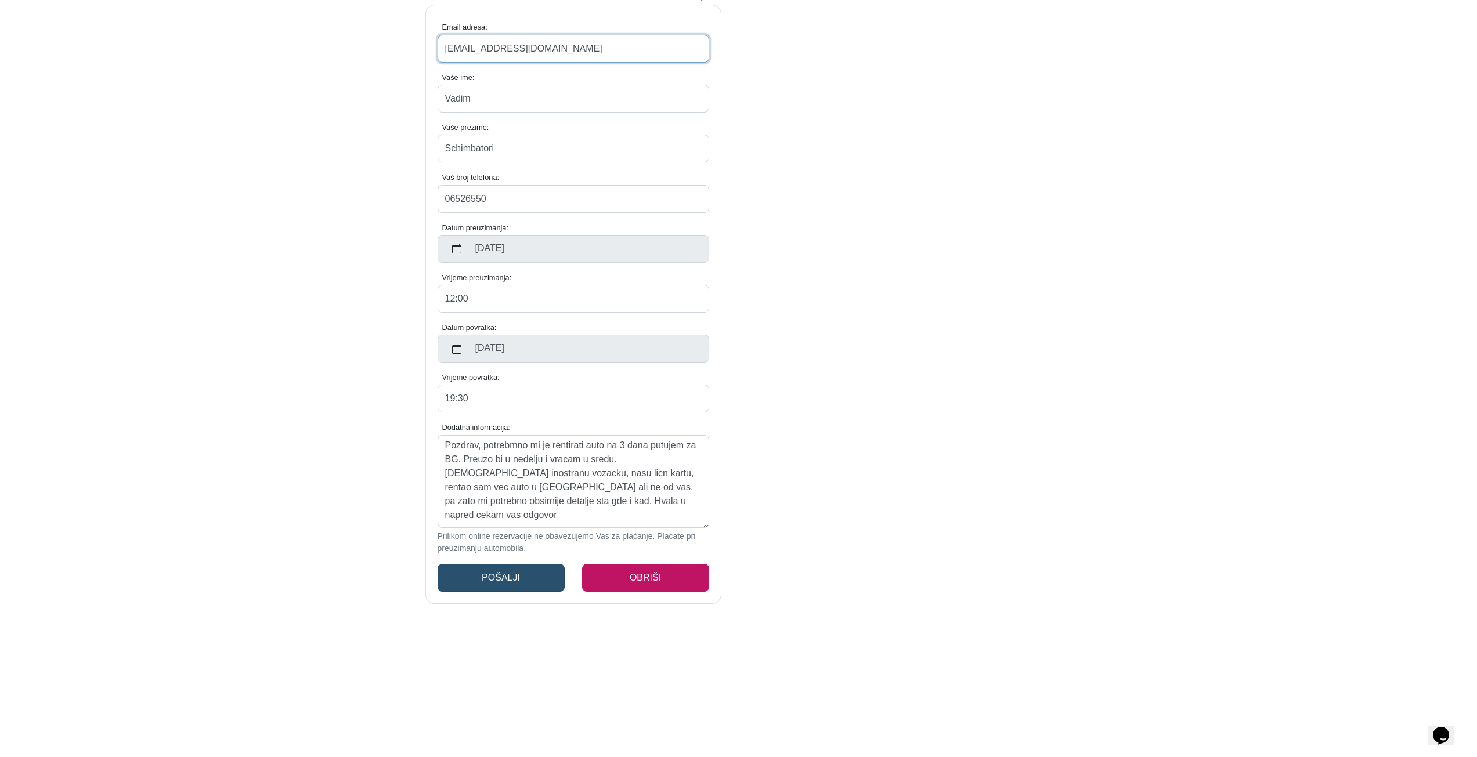
type input "[EMAIL_ADDRESS][DOMAIN_NAME]"
click at [519, 564] on button "Pošalji" at bounding box center [501, 578] width 127 height 28
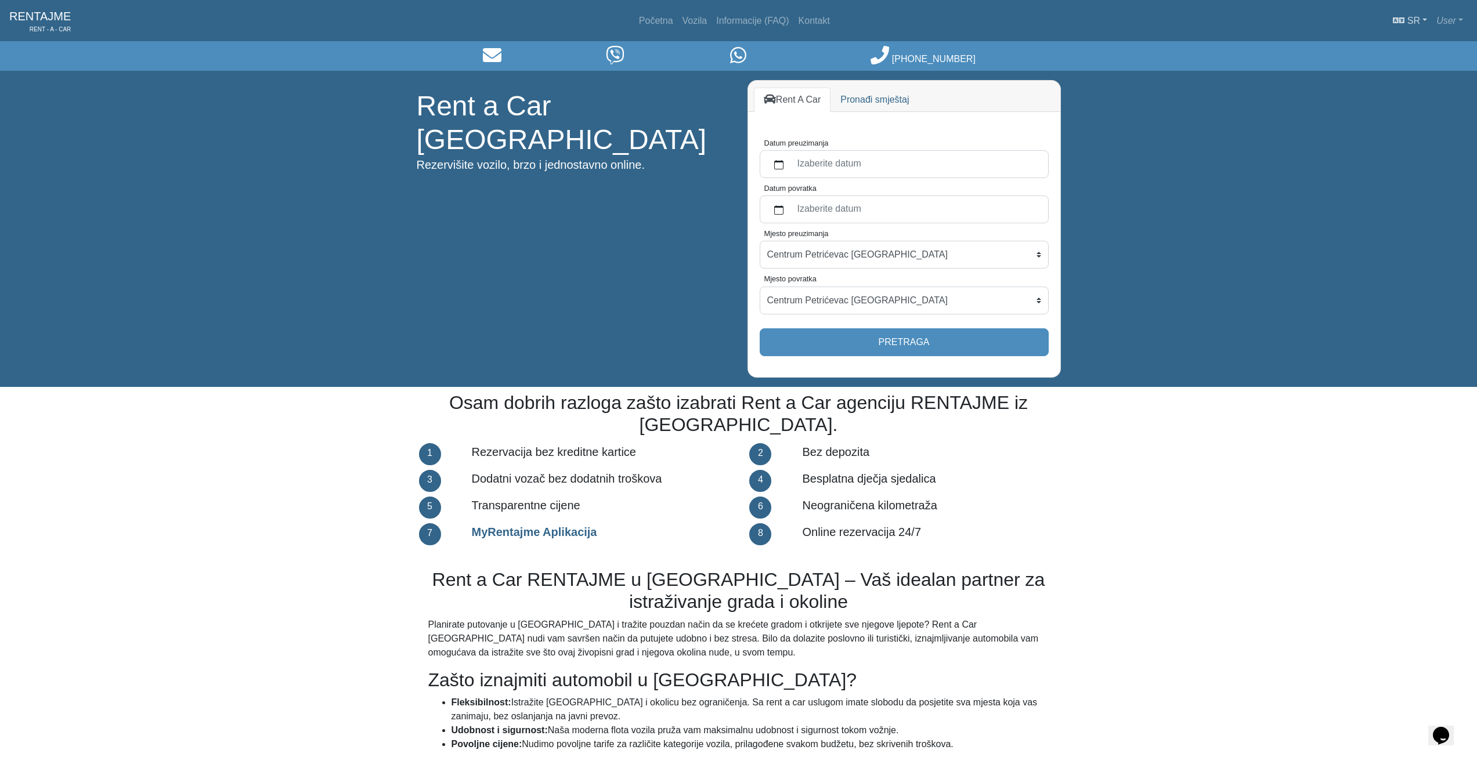
click at [1427, 20] on link "sr" at bounding box center [1410, 20] width 44 height 23
click at [1372, 46] on link "Srpski" at bounding box center [1386, 48] width 92 height 19
click at [1462, 21] on link "User" at bounding box center [1450, 20] width 36 height 23
click at [1376, 148] on div "Rent a Car Banja Luka Rezervišite vozilo, brzo i jednostavno online. Rent A Car…" at bounding box center [738, 229] width 1477 height 316
click at [1464, 17] on link "User" at bounding box center [1450, 20] width 36 height 23
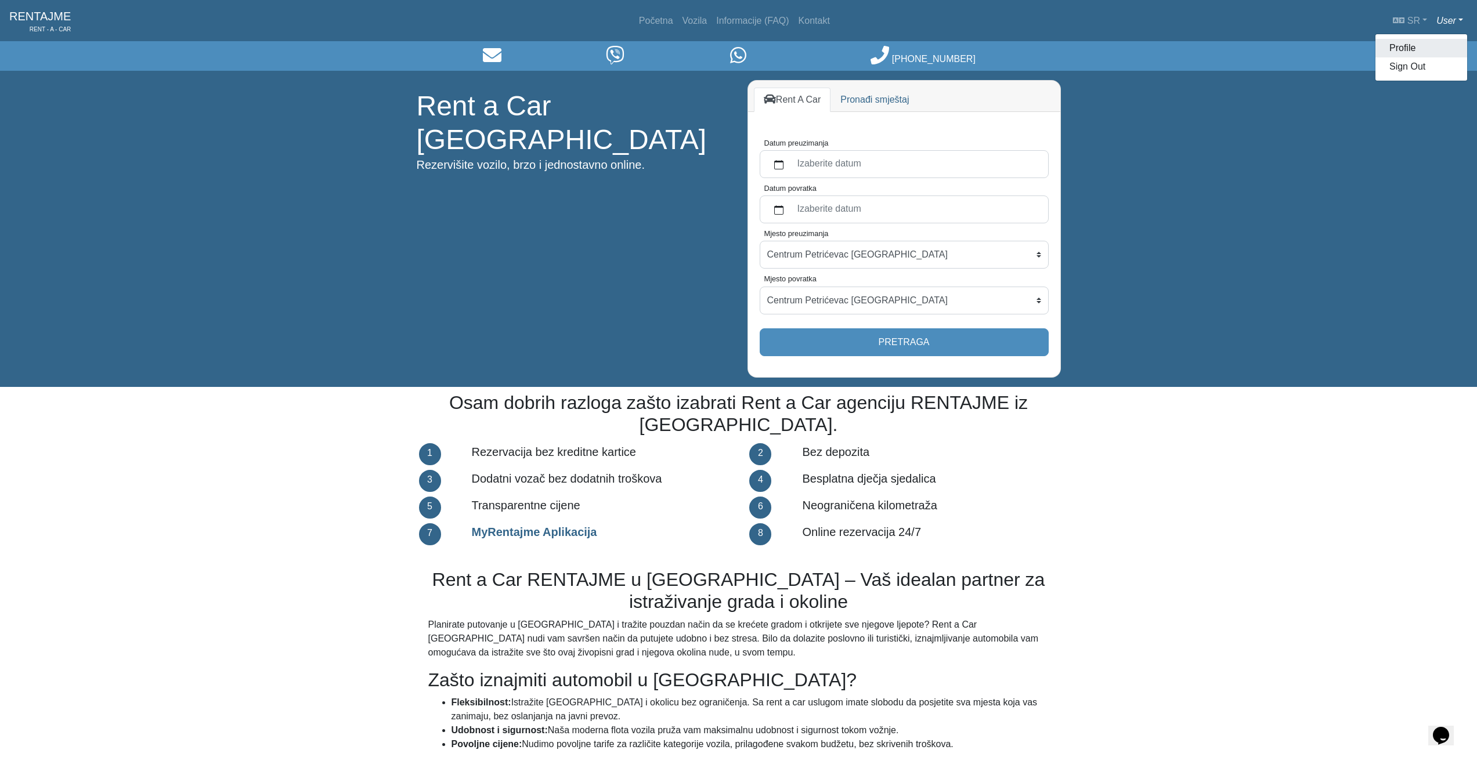
click at [1399, 45] on link "Profile" at bounding box center [1422, 48] width 92 height 19
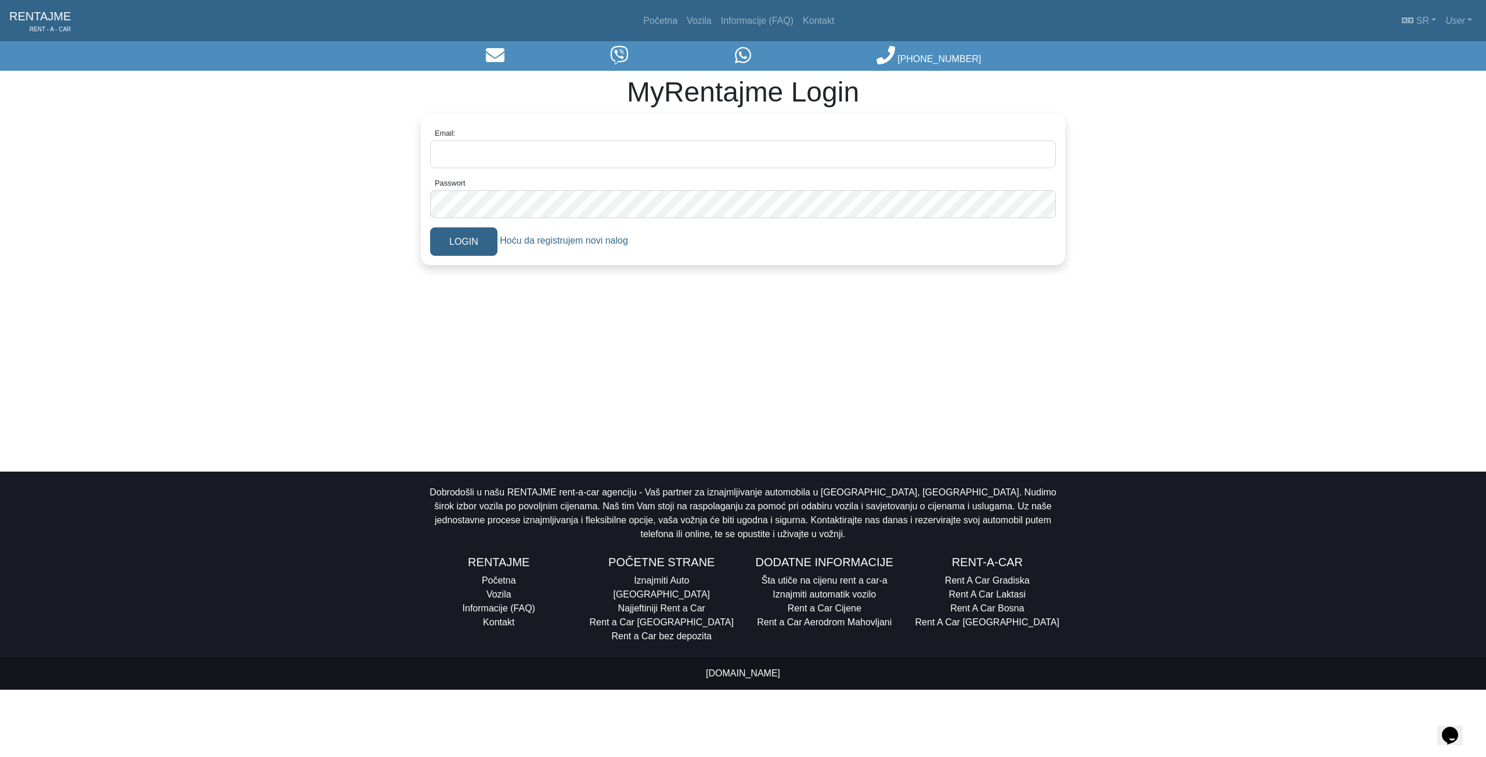
click at [501, 49] on icon at bounding box center [495, 55] width 19 height 14
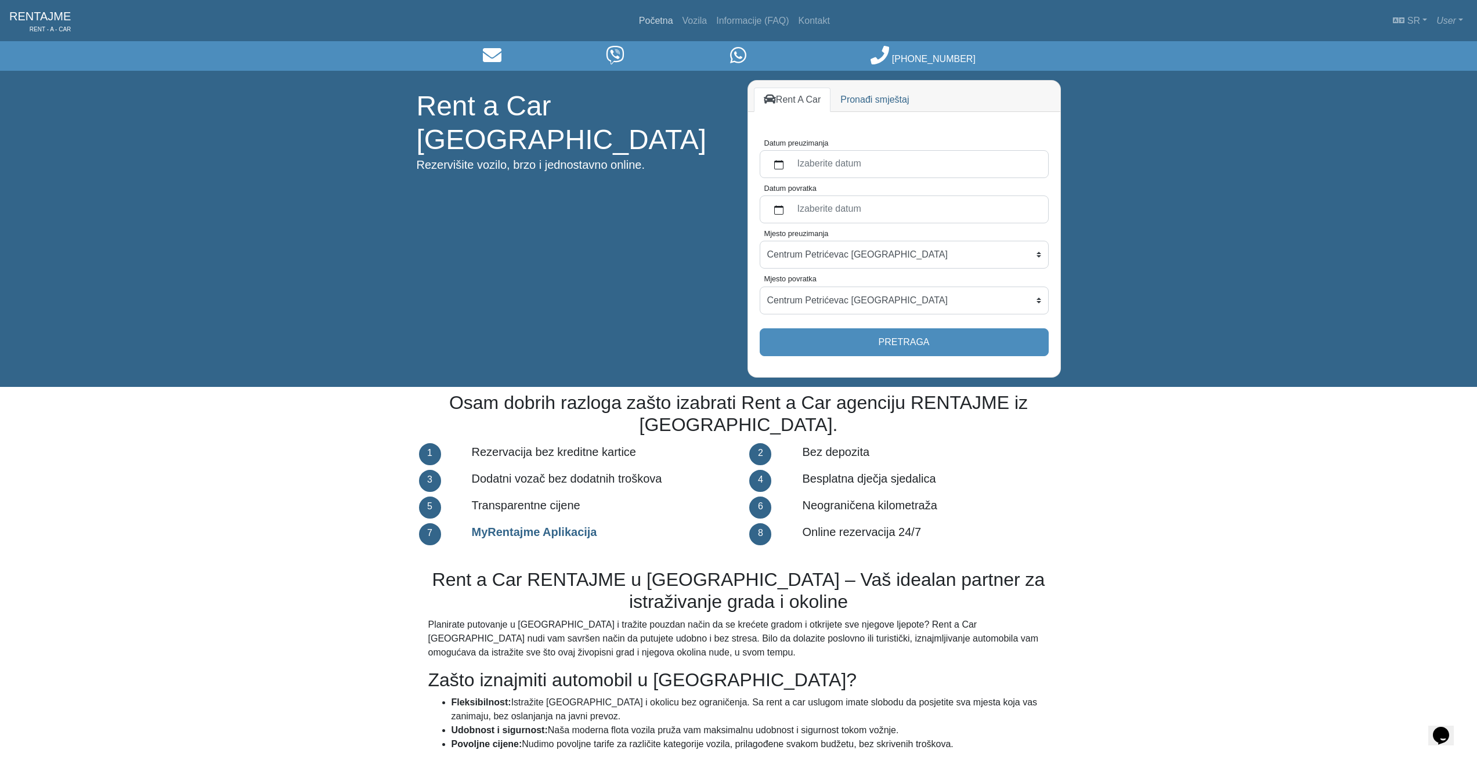
click at [670, 21] on link "Početna" at bounding box center [656, 20] width 44 height 23
click at [1460, 19] on link "User" at bounding box center [1450, 20] width 36 height 23
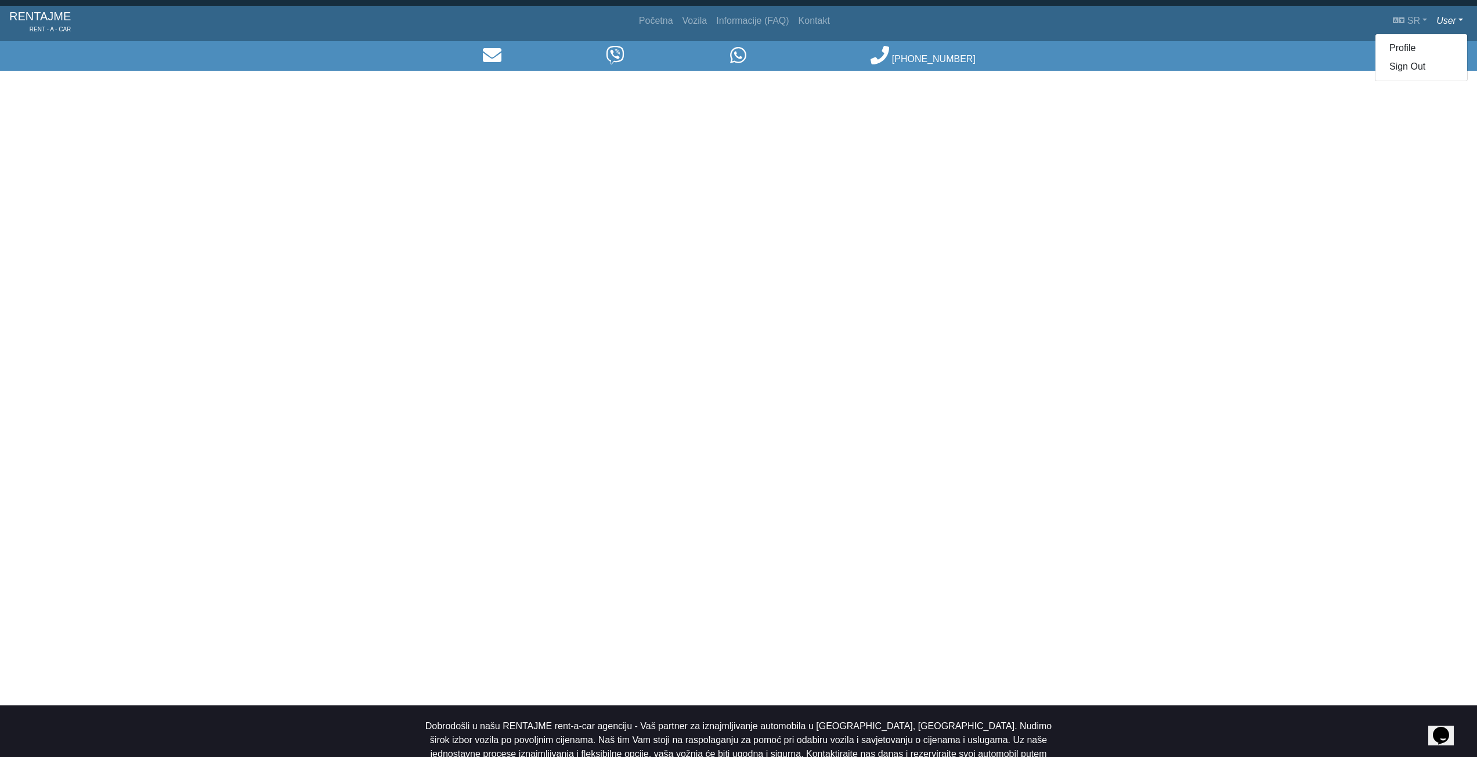
scroll to position [290, 0]
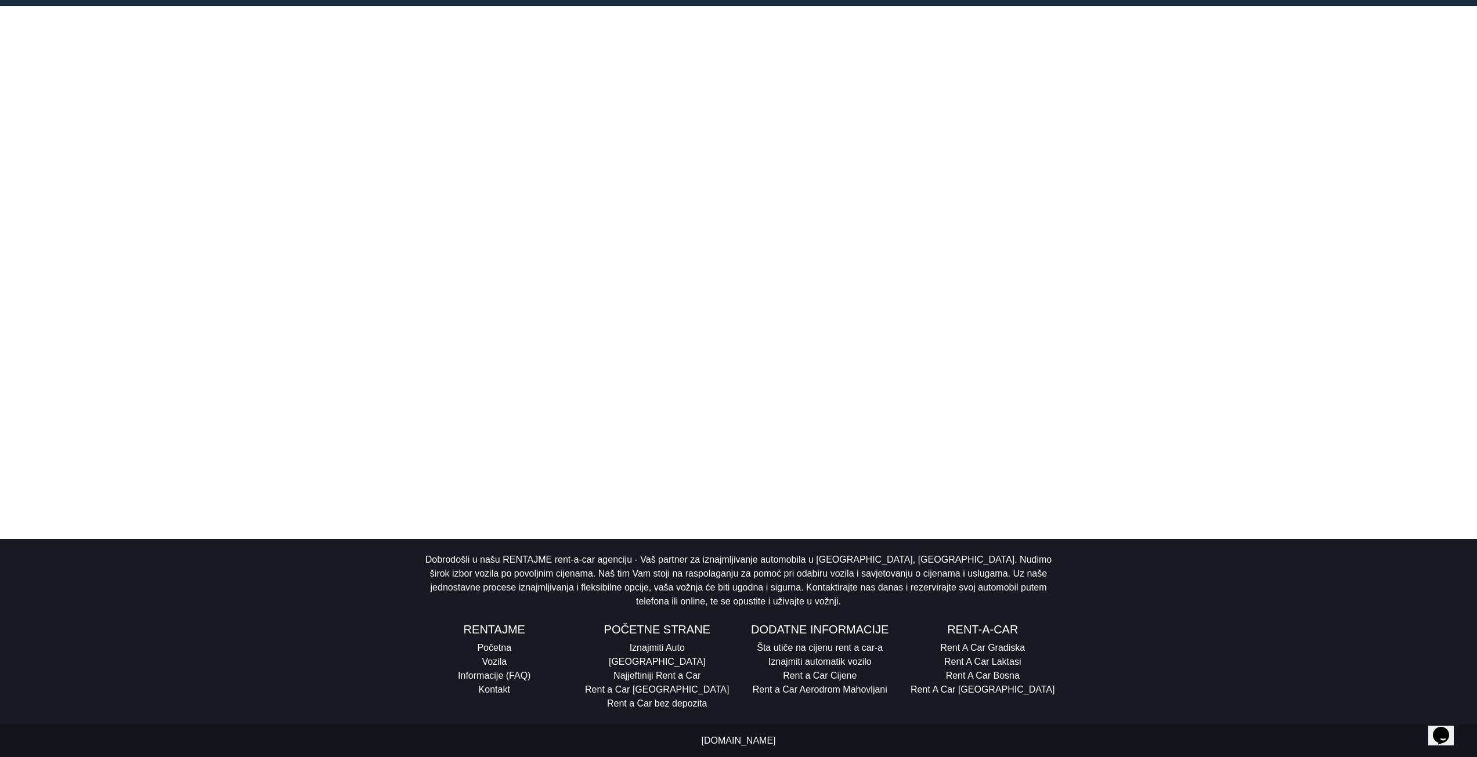
select select "BanjaLukaPoDogovoru"
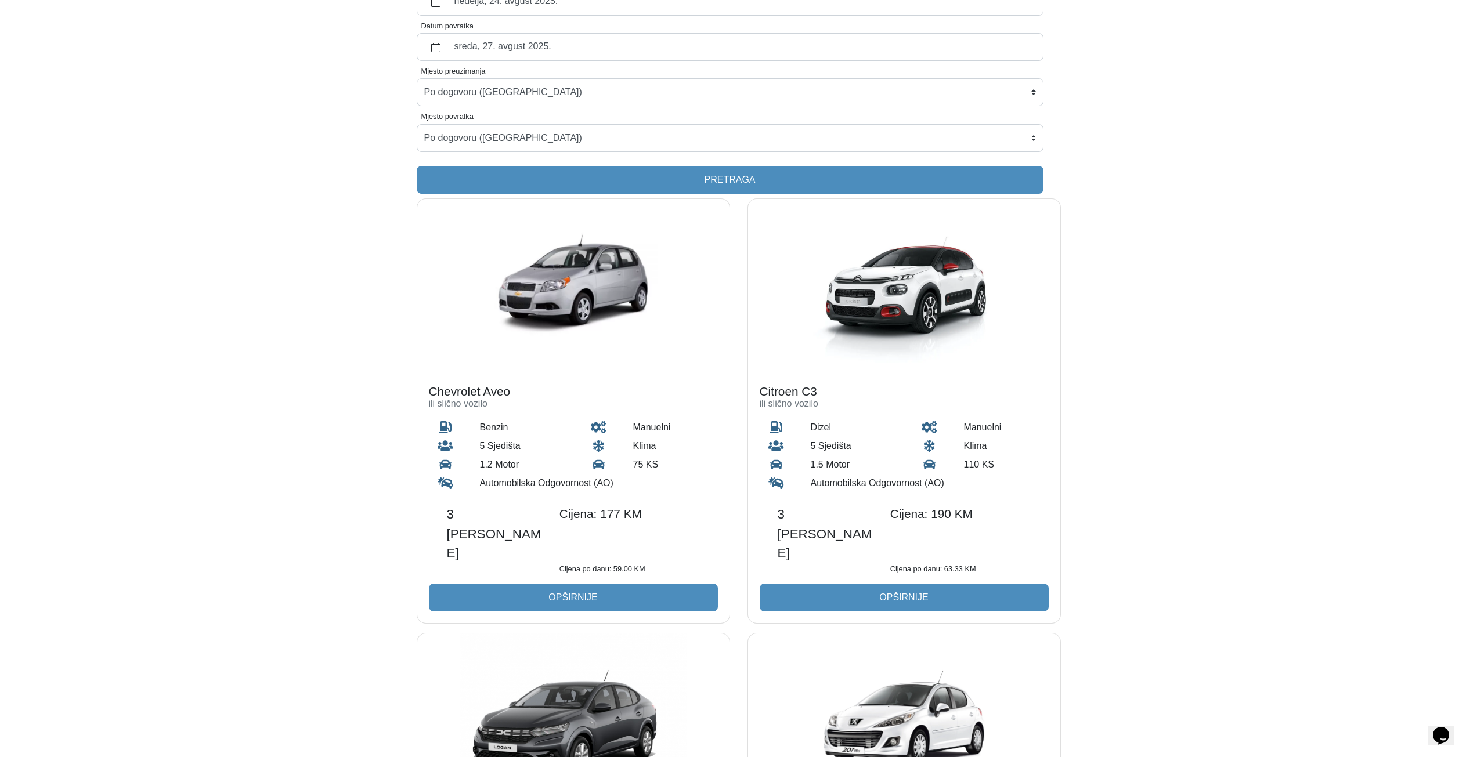
scroll to position [0, 0]
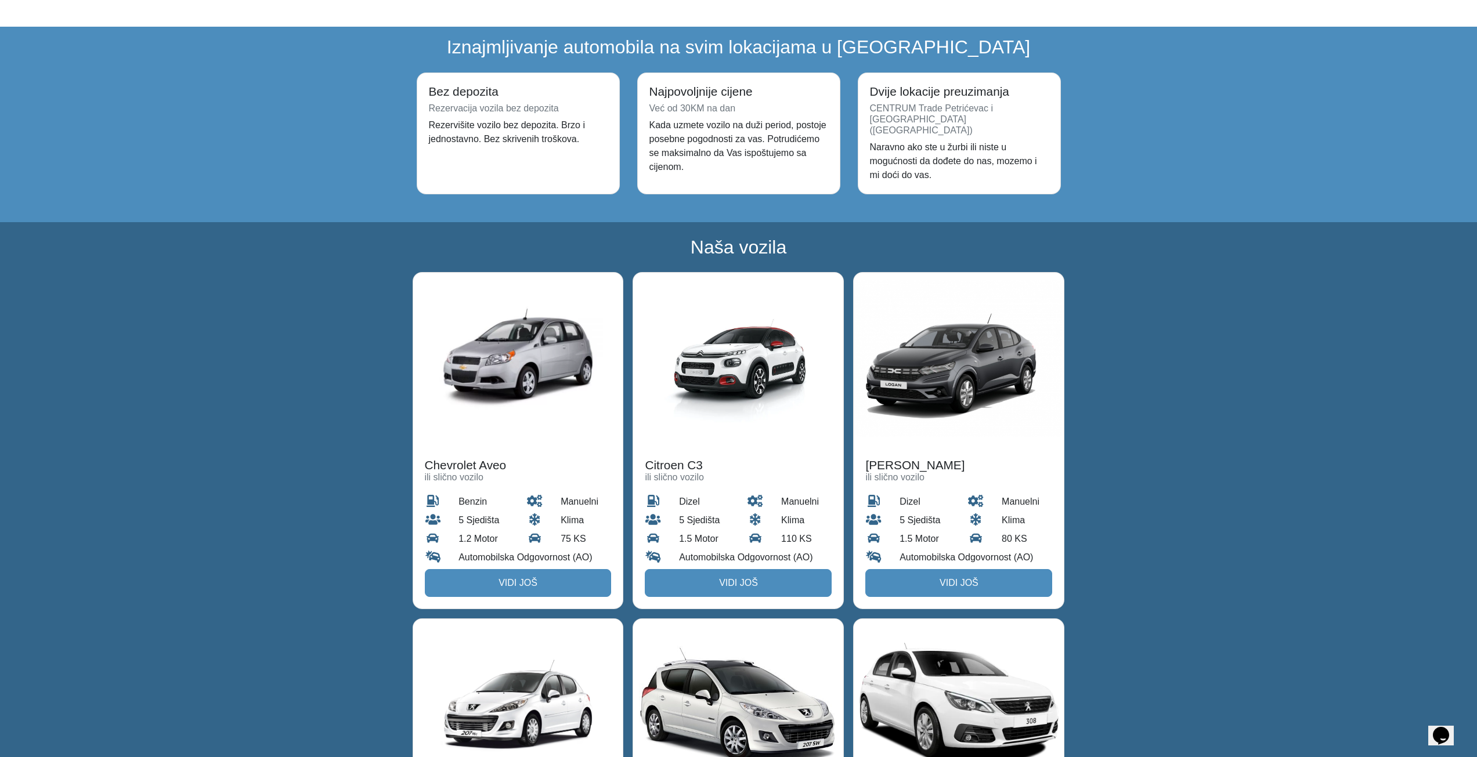
scroll to position [987, 0]
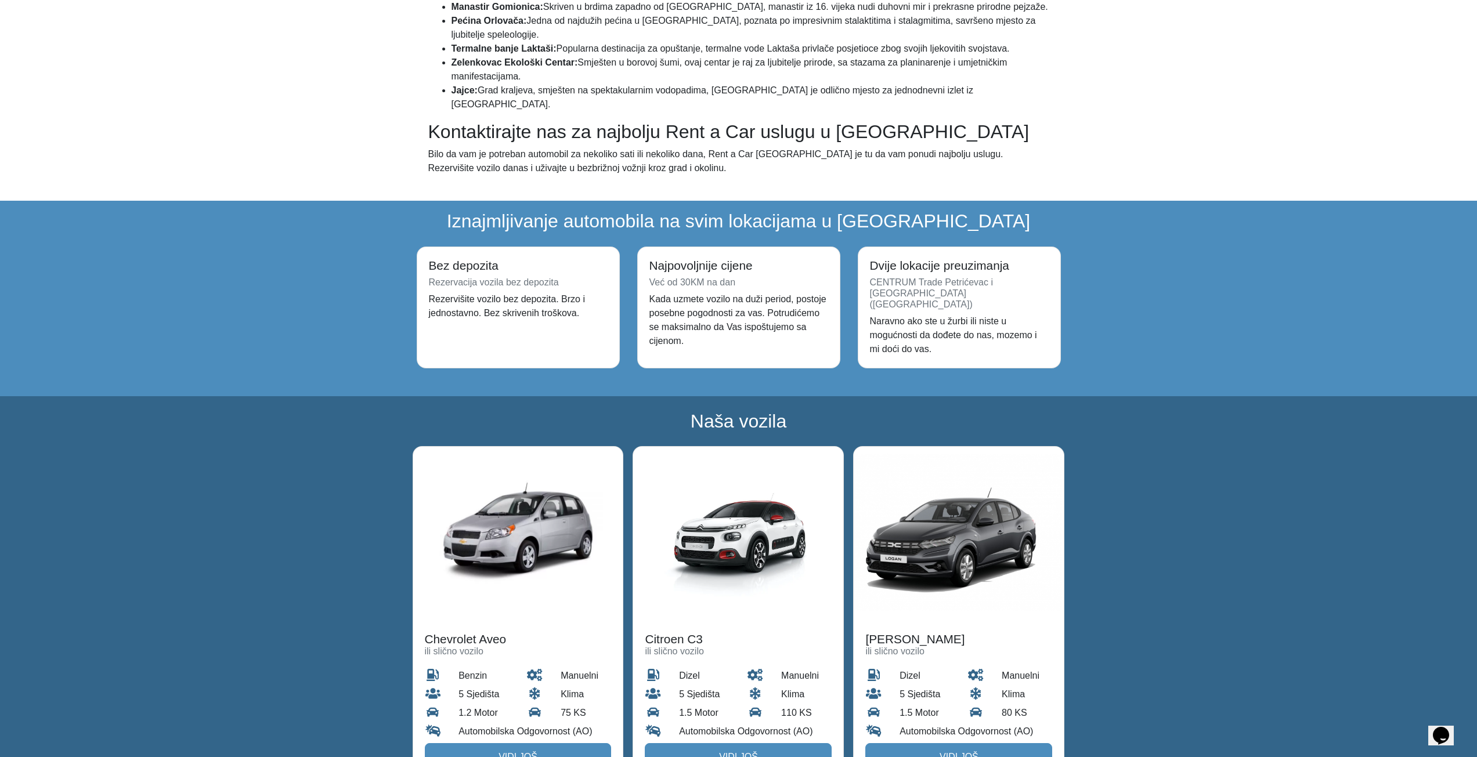
click at [744, 536] on img at bounding box center [738, 534] width 210 height 174
click at [750, 744] on link "Vidi još" at bounding box center [738, 758] width 187 height 28
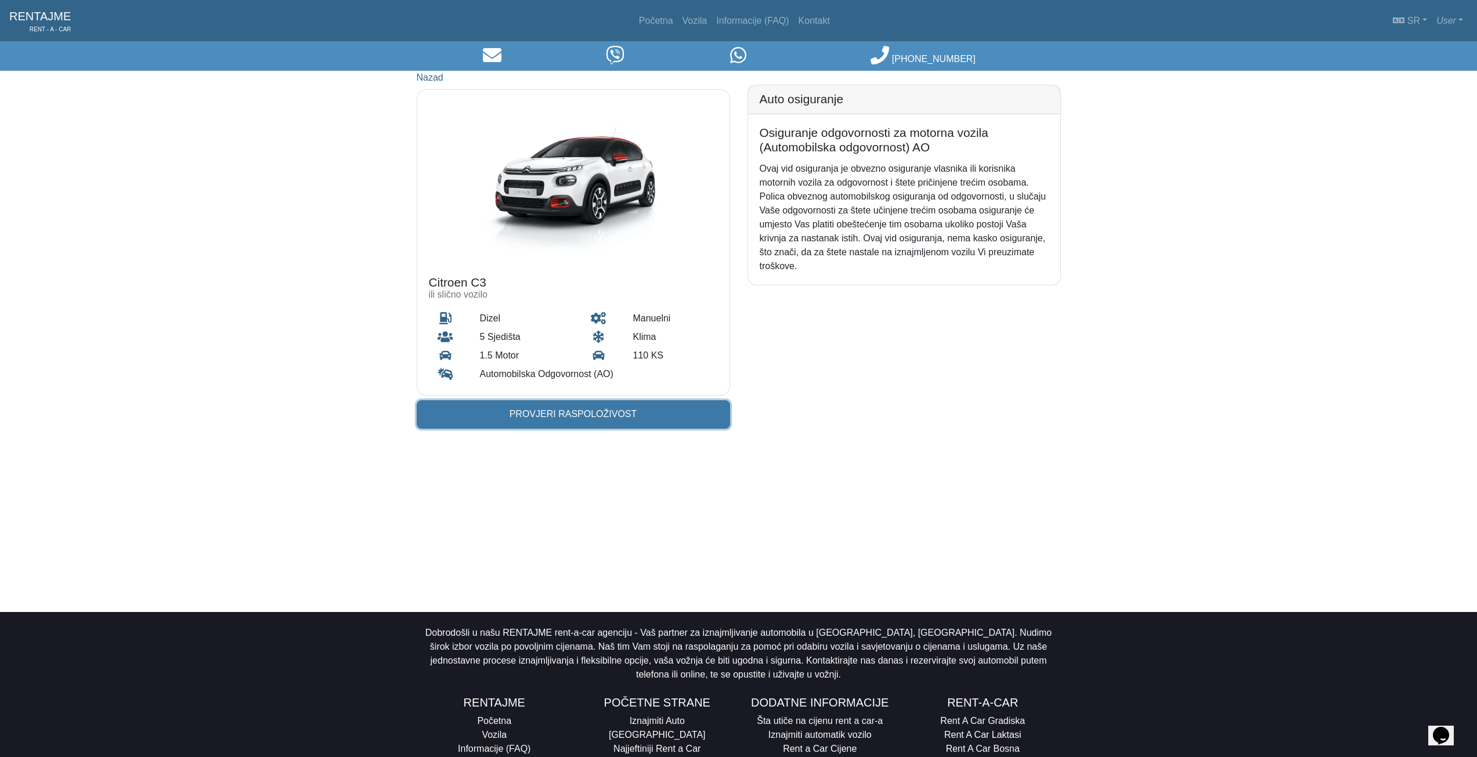
click at [574, 417] on link "Provjeri raspoloživost" at bounding box center [573, 414] width 313 height 28
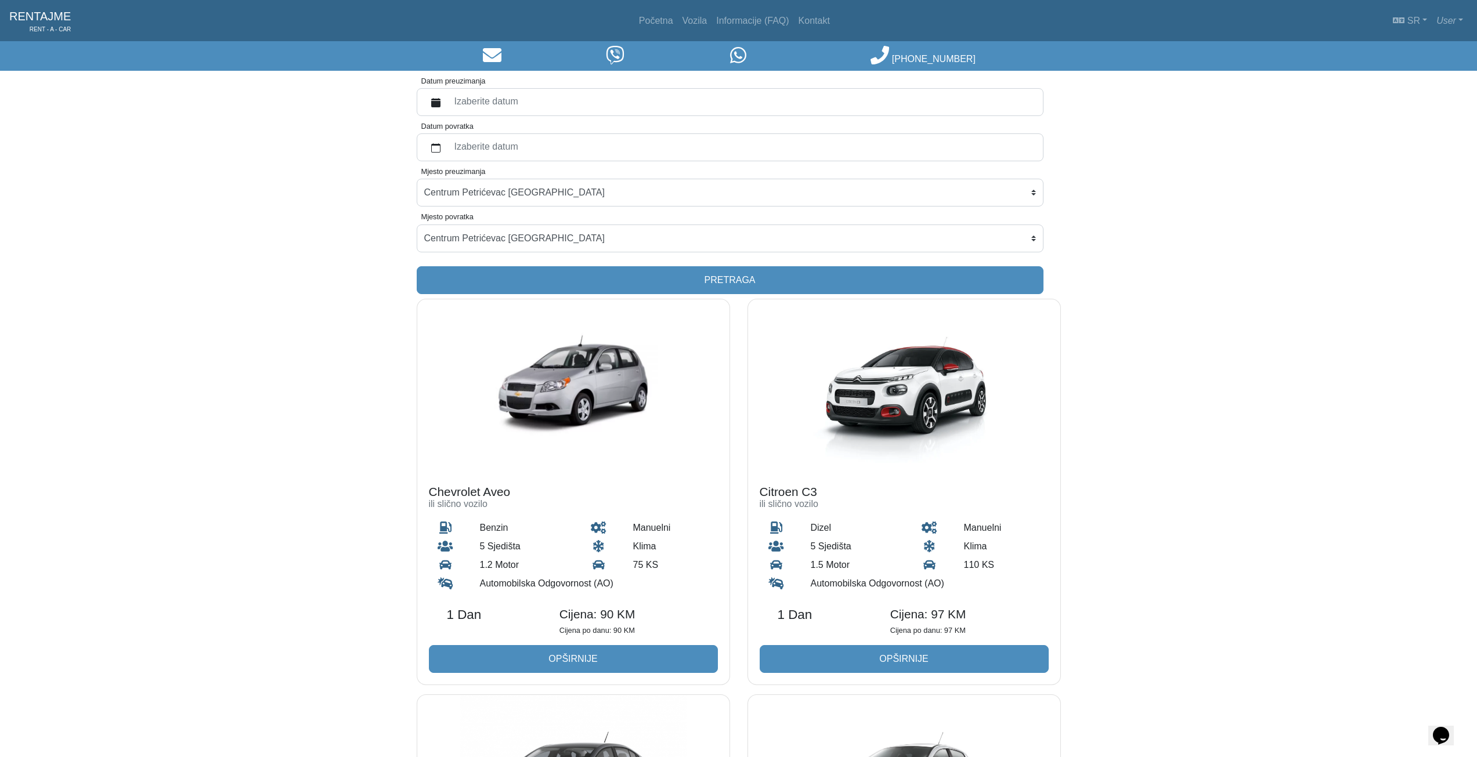
click at [536, 99] on label "Izaberite datum" at bounding box center [742, 102] width 589 height 21
click at [448, 99] on button "Datum preuzimanja" at bounding box center [435, 102] width 23 height 21
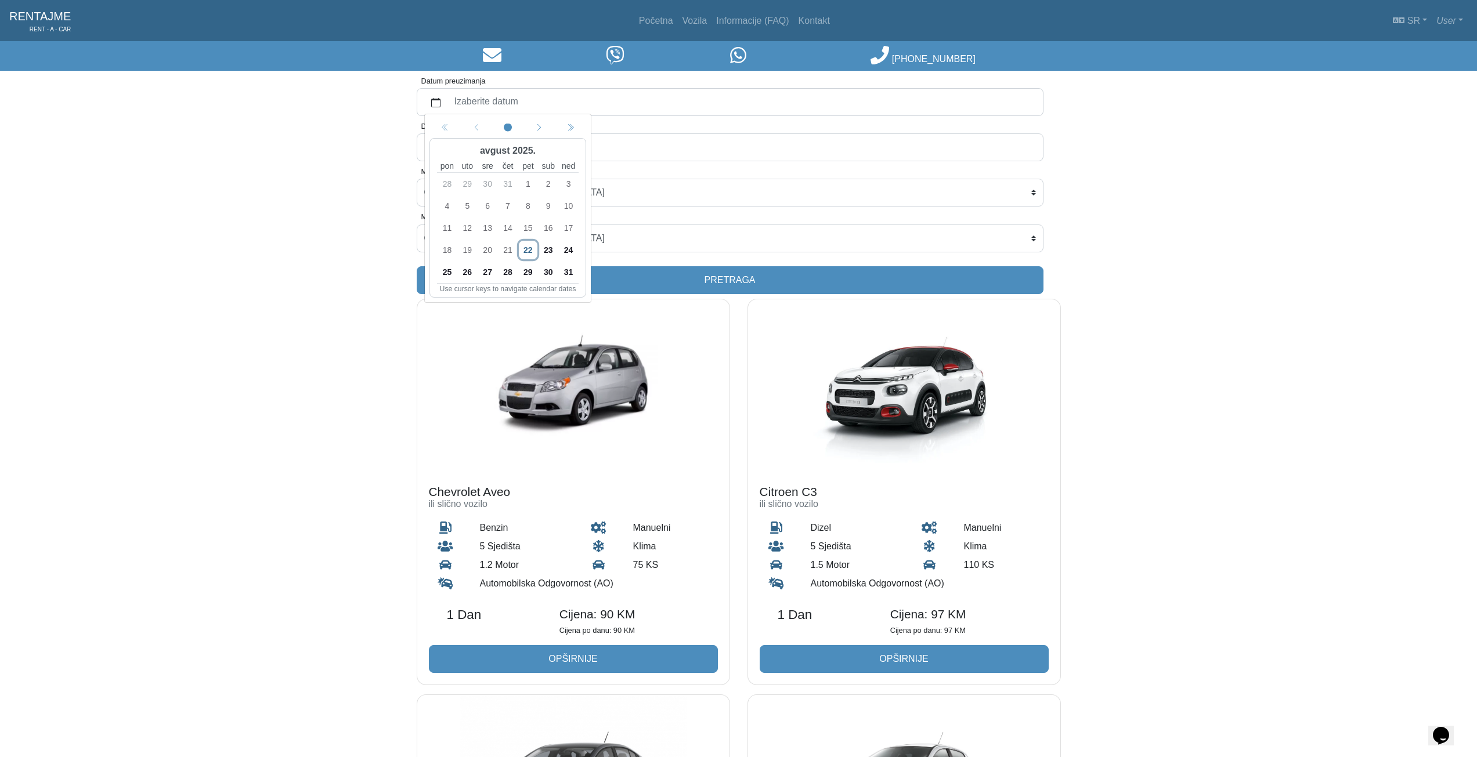
click at [566, 247] on span "24" at bounding box center [568, 250] width 19 height 19
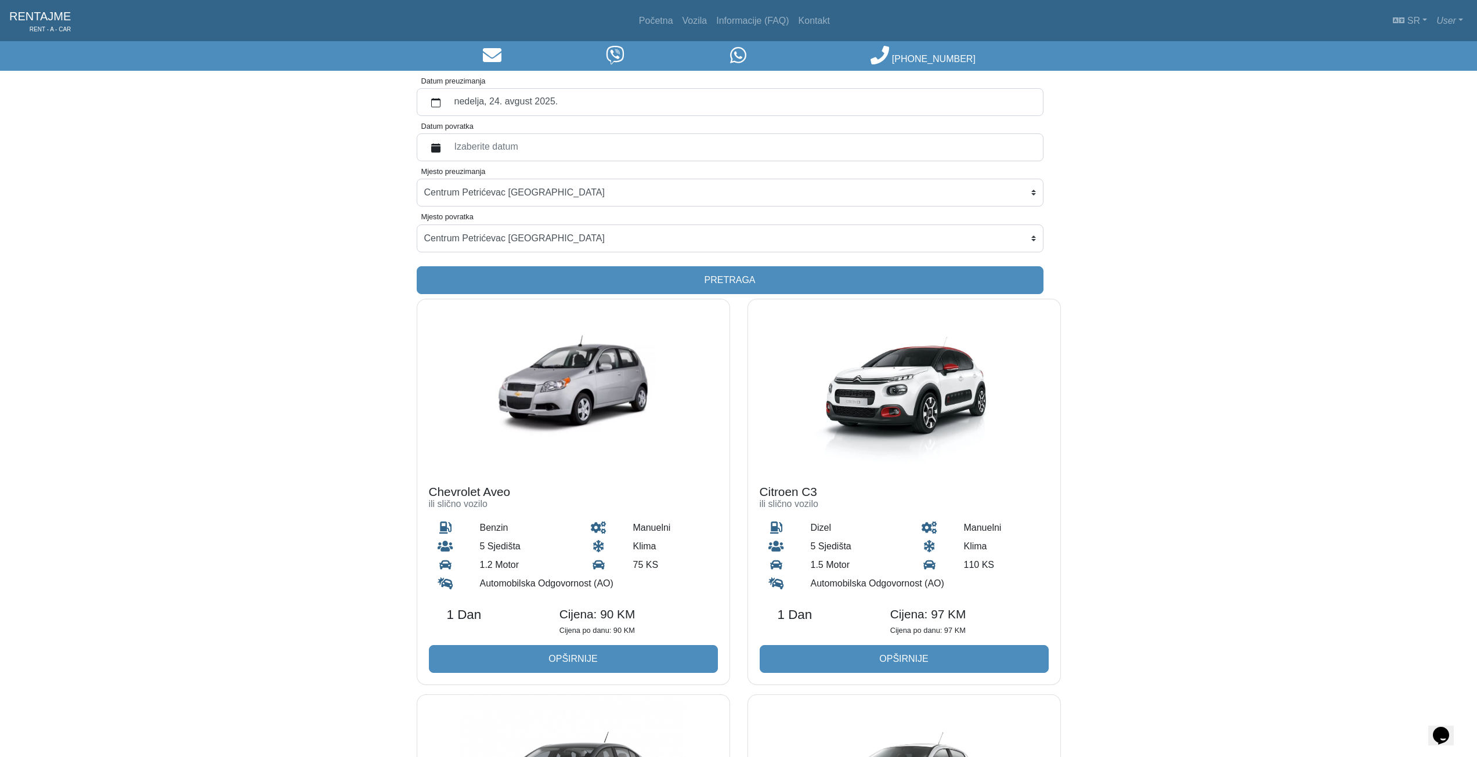
click at [504, 147] on label "Izaberite datum" at bounding box center [742, 147] width 589 height 21
click at [448, 147] on button "Datum povratka" at bounding box center [435, 147] width 23 height 21
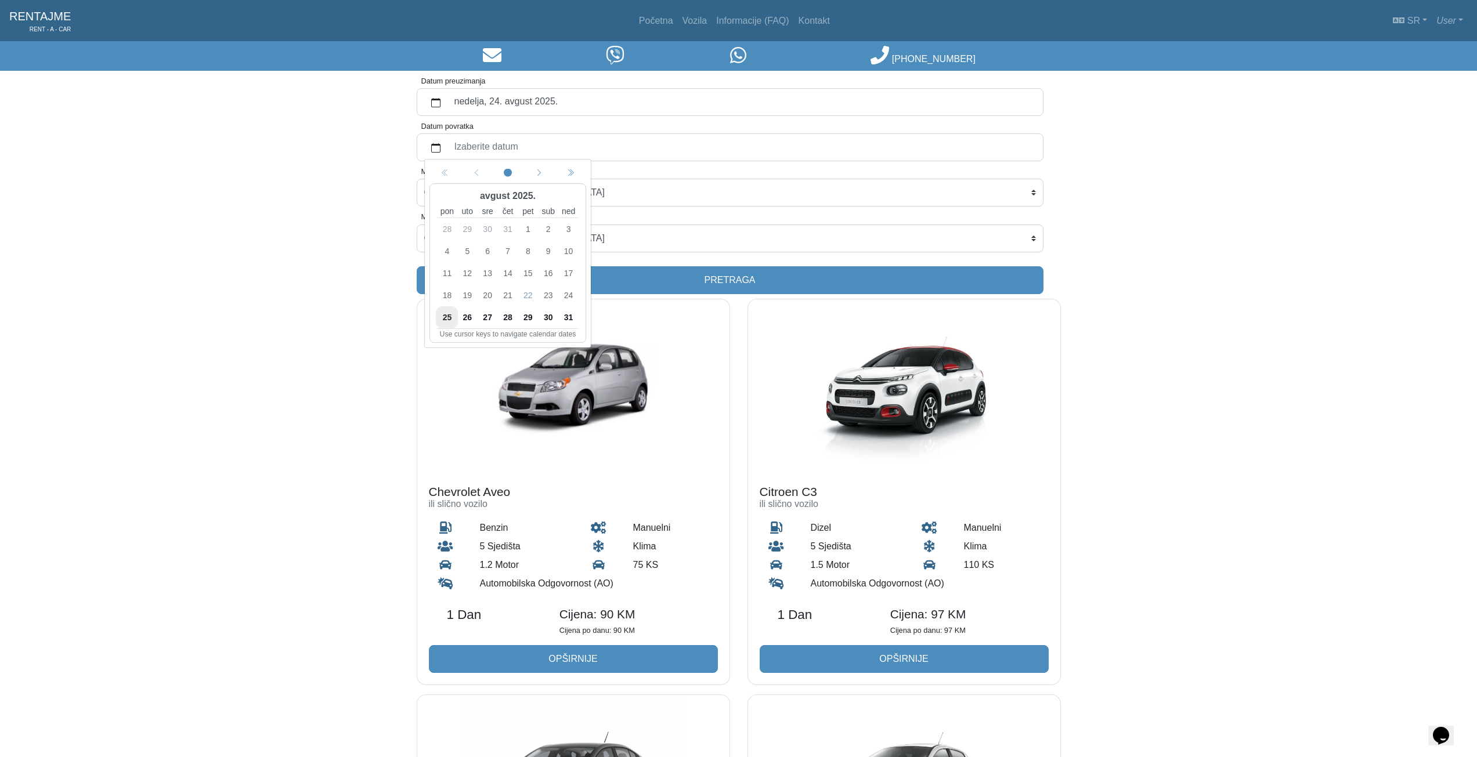
click at [547, 316] on span "30" at bounding box center [548, 317] width 19 height 19
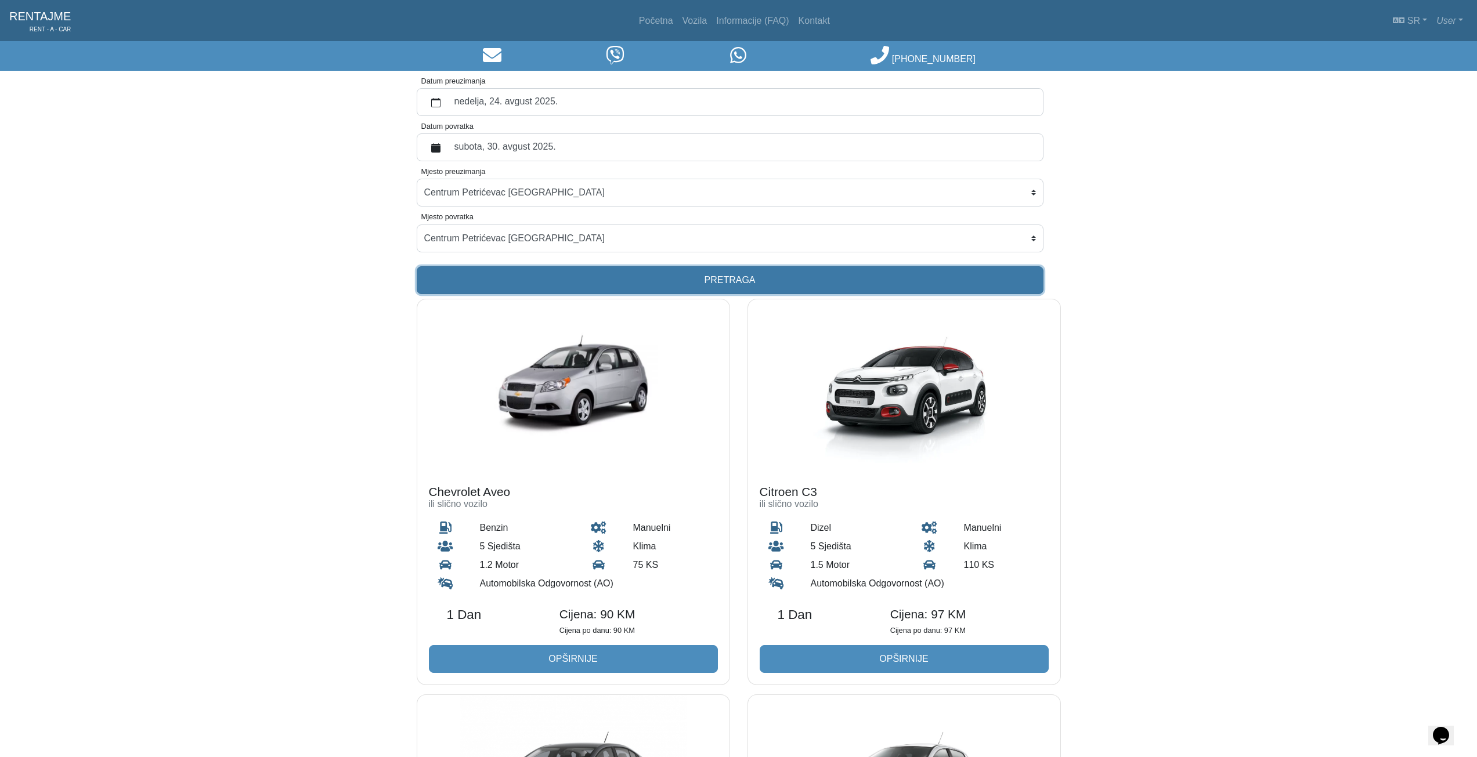
click at [677, 281] on button "Pretraga" at bounding box center [730, 280] width 627 height 28
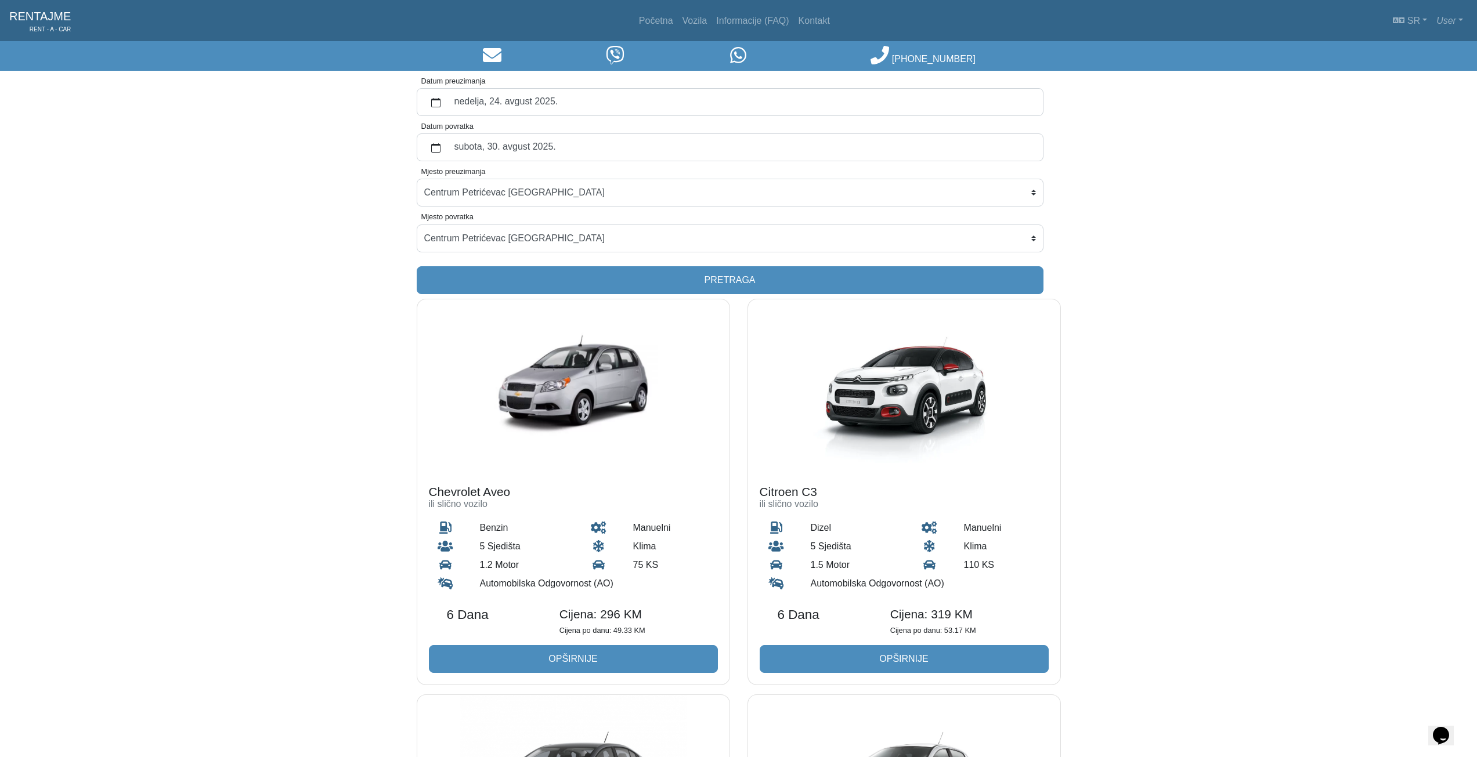
click at [856, 397] on img at bounding box center [904, 387] width 312 height 174
